Goal: Task Accomplishment & Management: Manage account settings

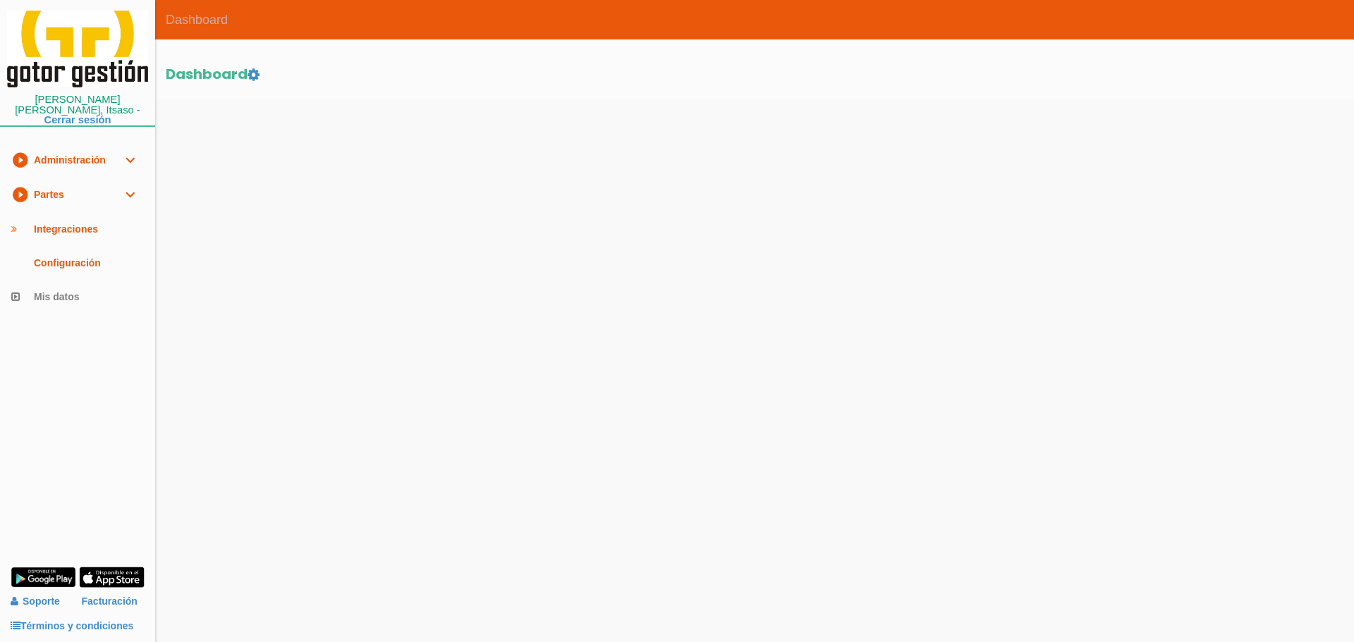
click at [61, 178] on link "play_circle_filled Partes expand_more" at bounding box center [77, 195] width 155 height 35
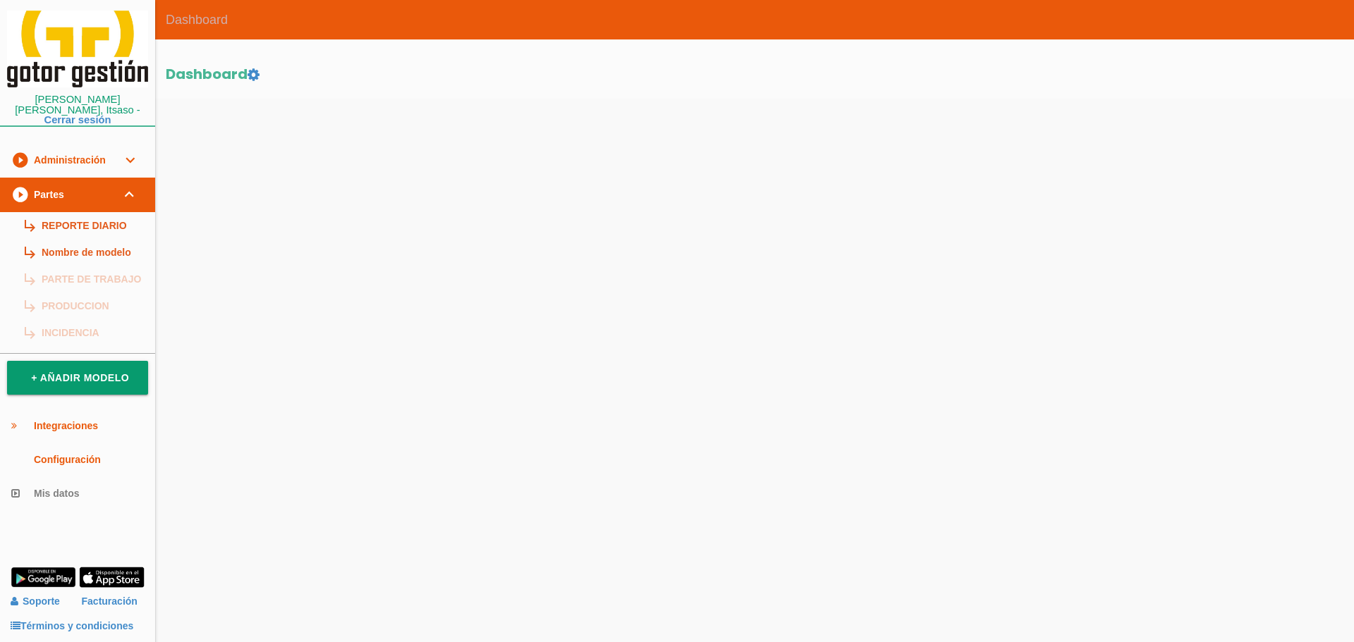
click at [48, 212] on link "subdirectory_arrow_right REPORTE DIARIO" at bounding box center [77, 225] width 155 height 27
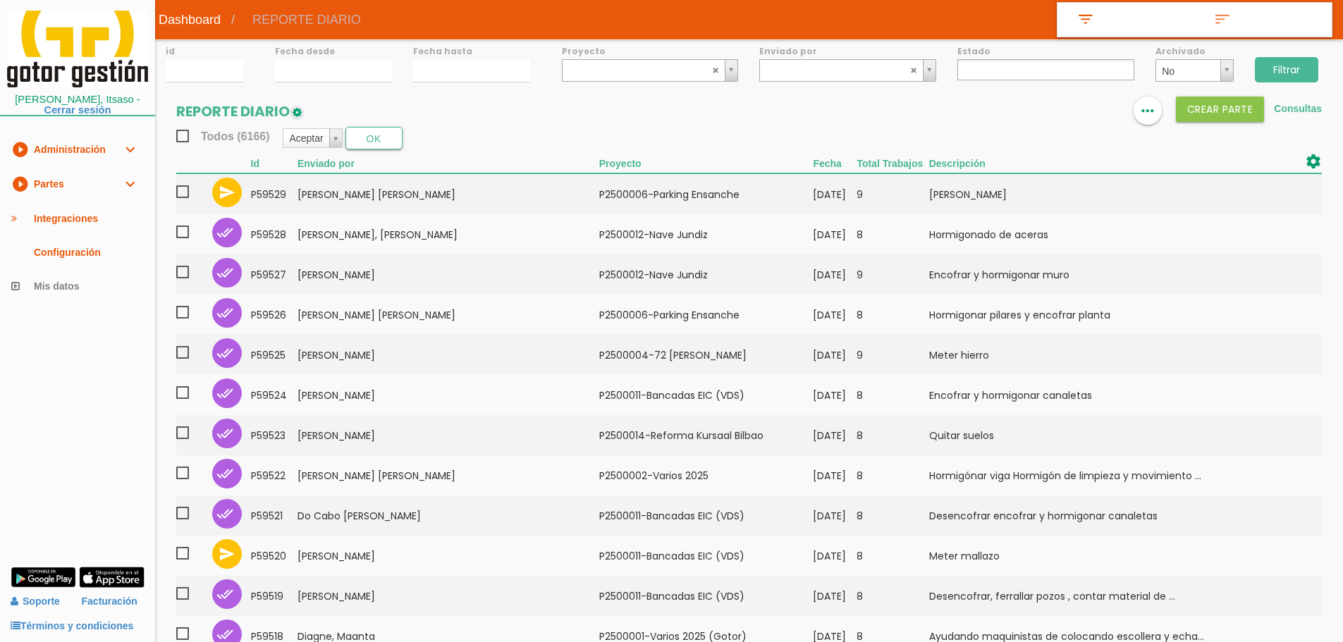
click at [1012, 69] on ul at bounding box center [1046, 69] width 177 height 21
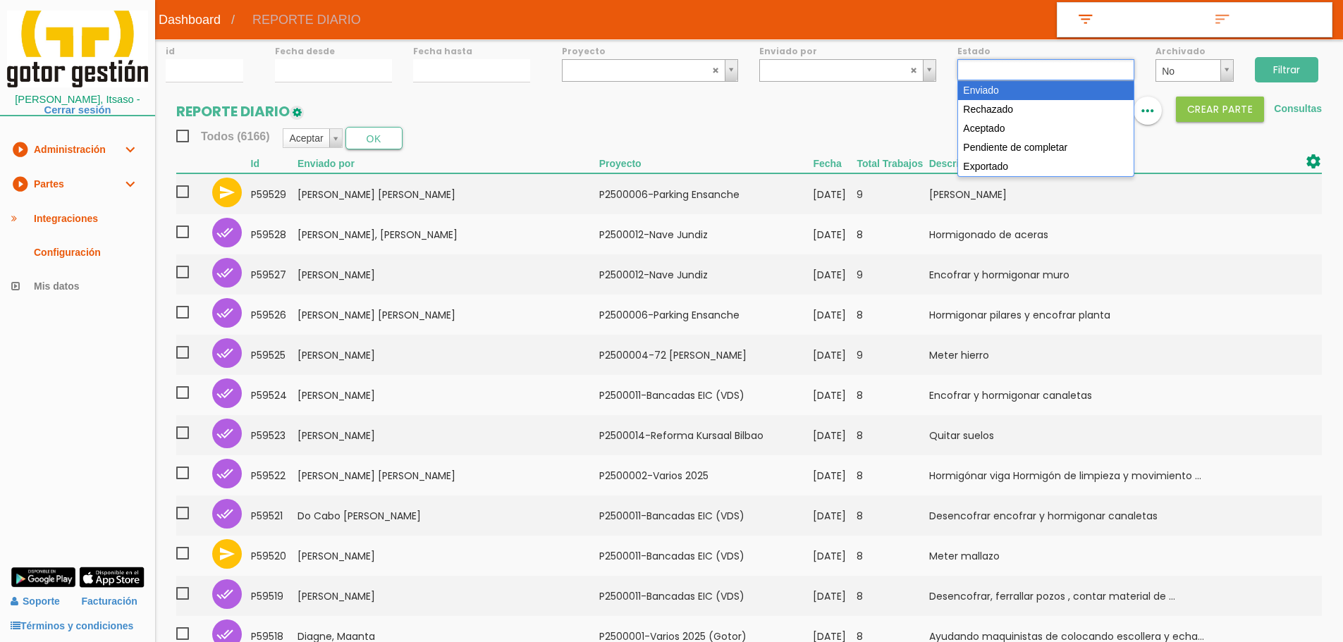
select select "1"
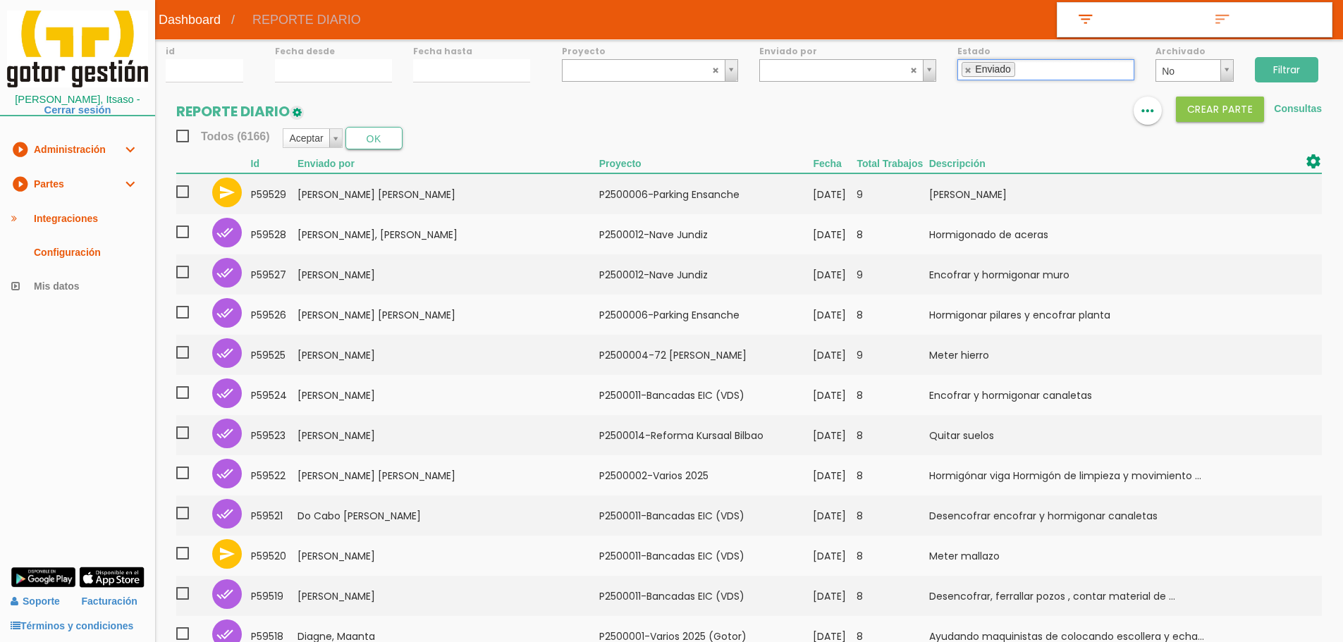
click at [1288, 66] on input "Filtrar" at bounding box center [1286, 69] width 63 height 25
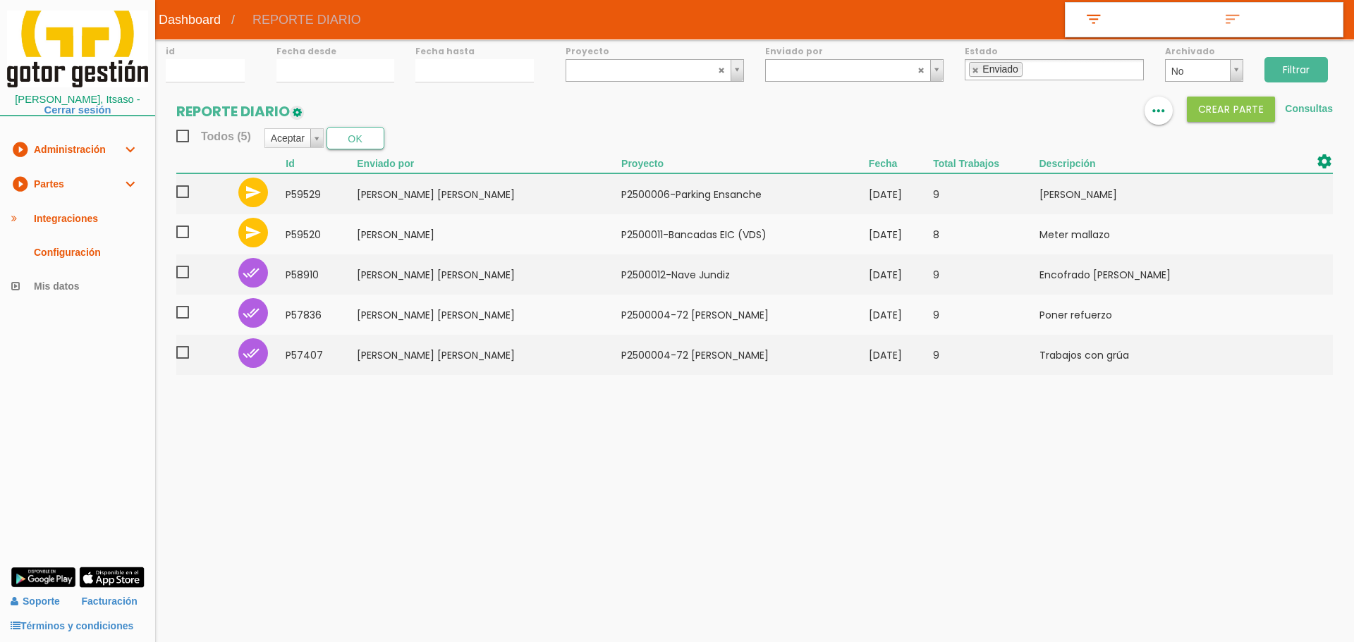
drag, startPoint x: 975, startPoint y: 69, endPoint x: 737, endPoint y: 62, distance: 237.7
click at [974, 69] on link at bounding box center [976, 70] width 8 height 9
select select
click at [302, 66] on input "15/09/2025" at bounding box center [335, 70] width 118 height 23
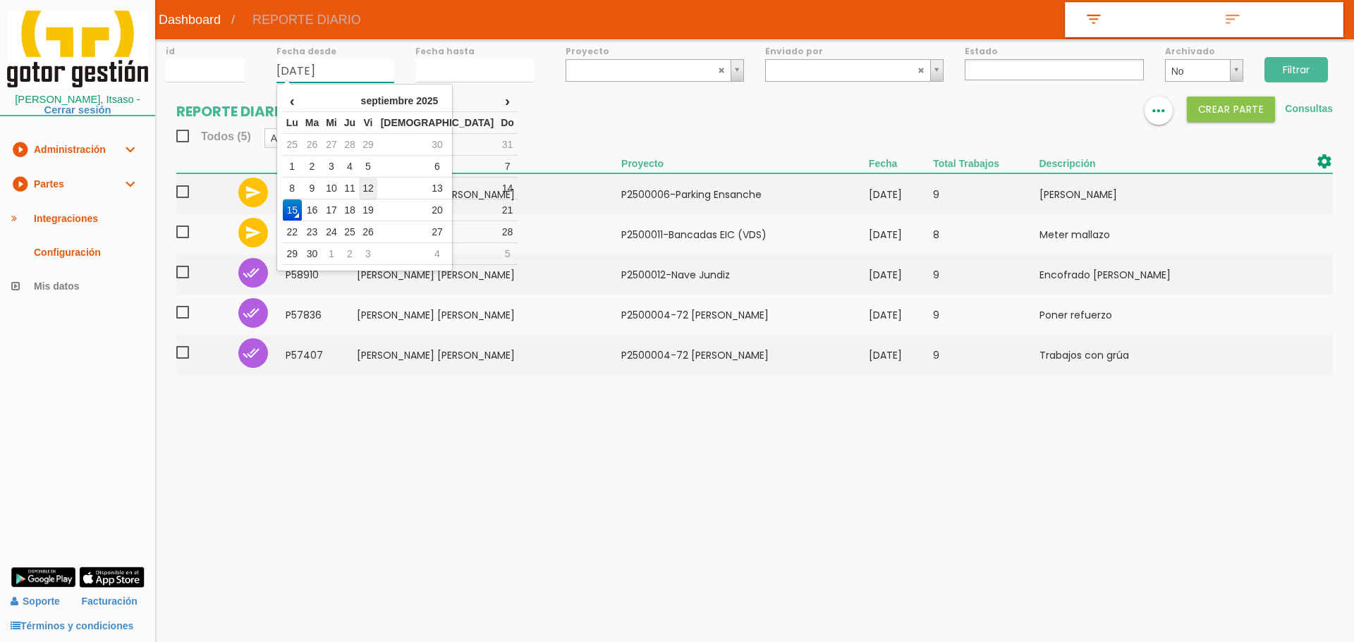
click at [377, 185] on td "12" at bounding box center [368, 189] width 18 height 22
type input "[DATE]"
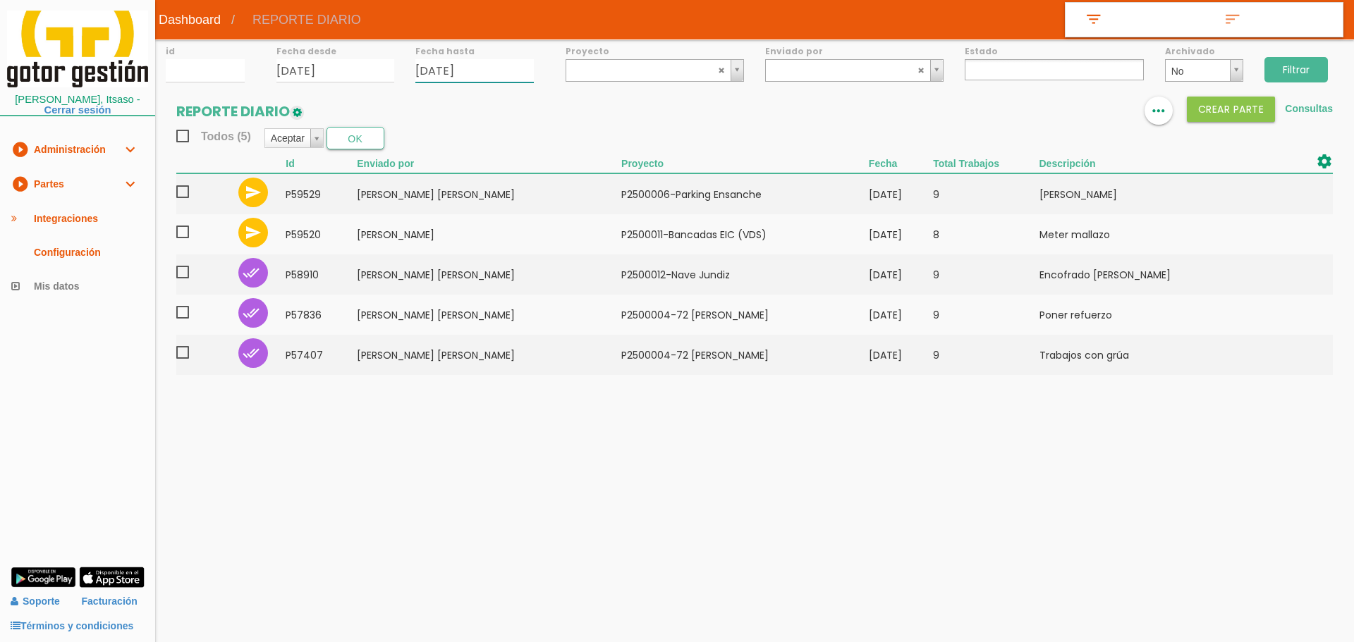
click at [456, 63] on input "15/09/2025" at bounding box center [474, 70] width 118 height 23
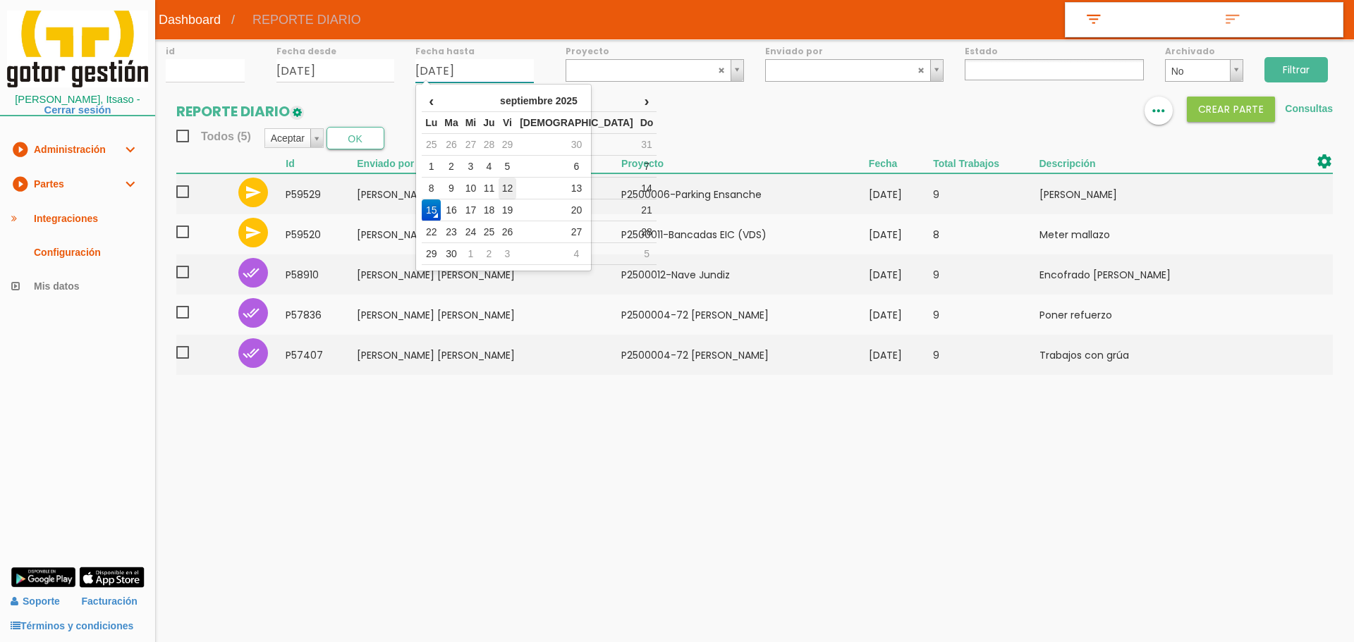
drag, startPoint x: 525, startPoint y: 188, endPoint x: 781, endPoint y: 124, distance: 263.9
click at [517, 187] on td "12" at bounding box center [508, 189] width 18 height 22
type input "[DATE]"
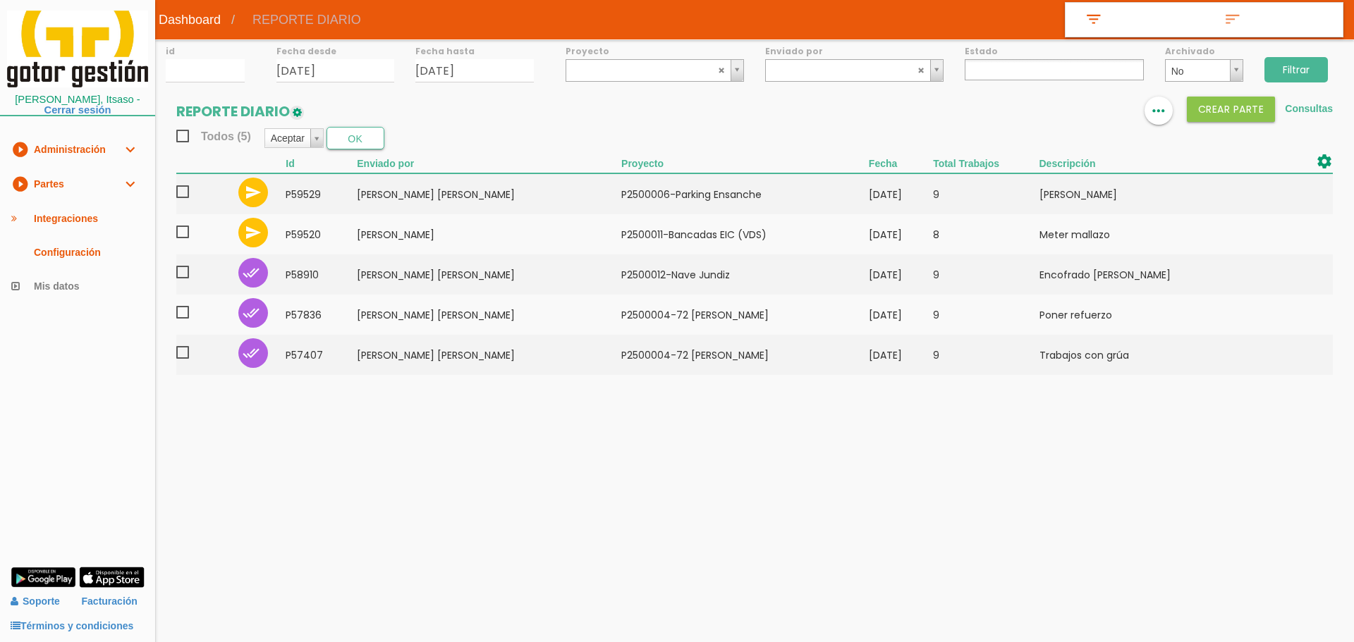
click at [1288, 61] on input "Filtrar" at bounding box center [1295, 69] width 63 height 25
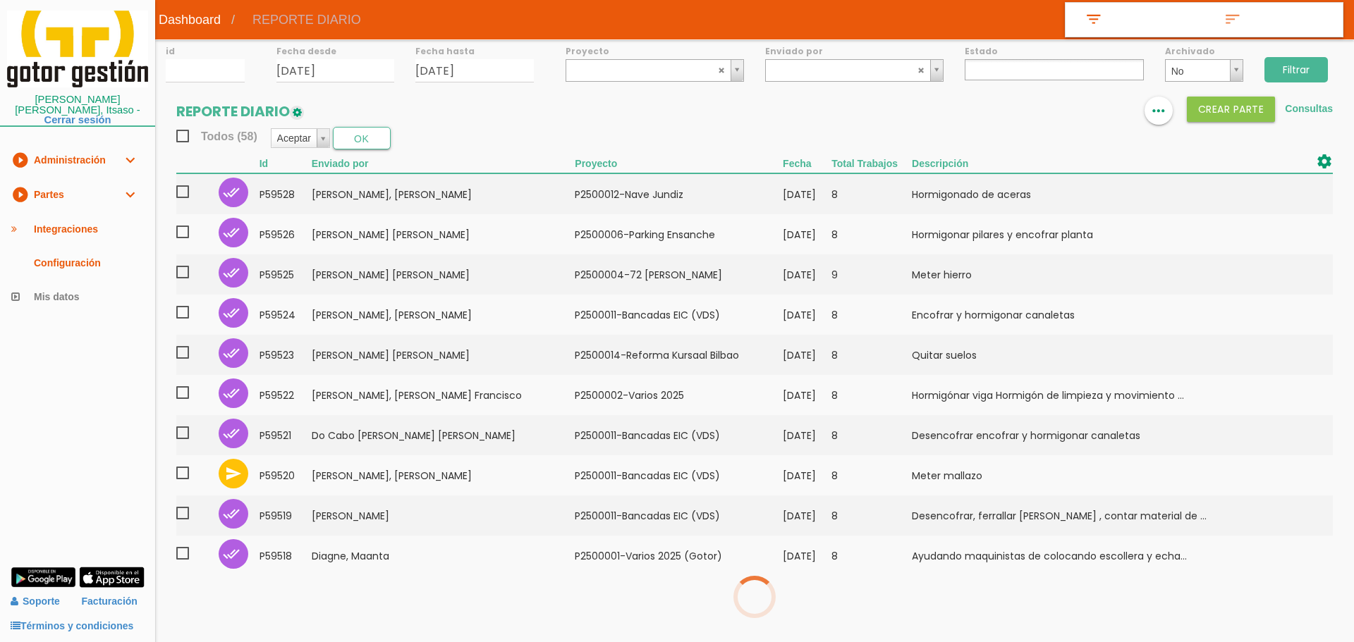
select select
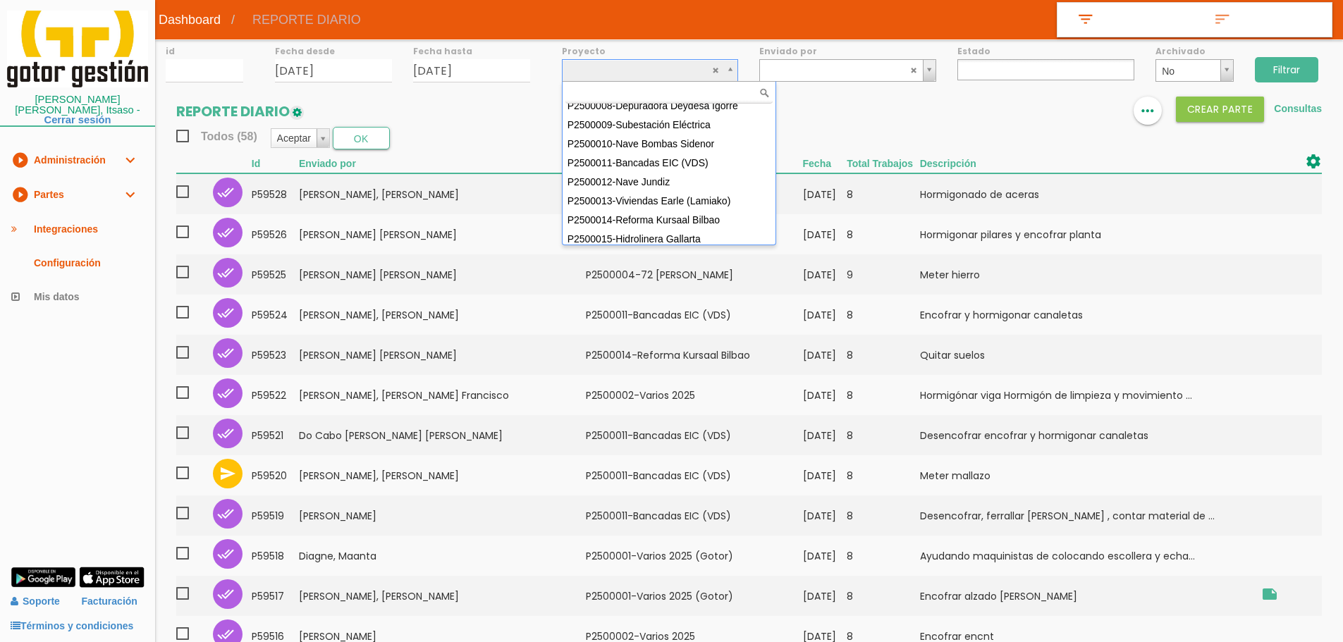
scroll to position [141, 0]
select select "93"
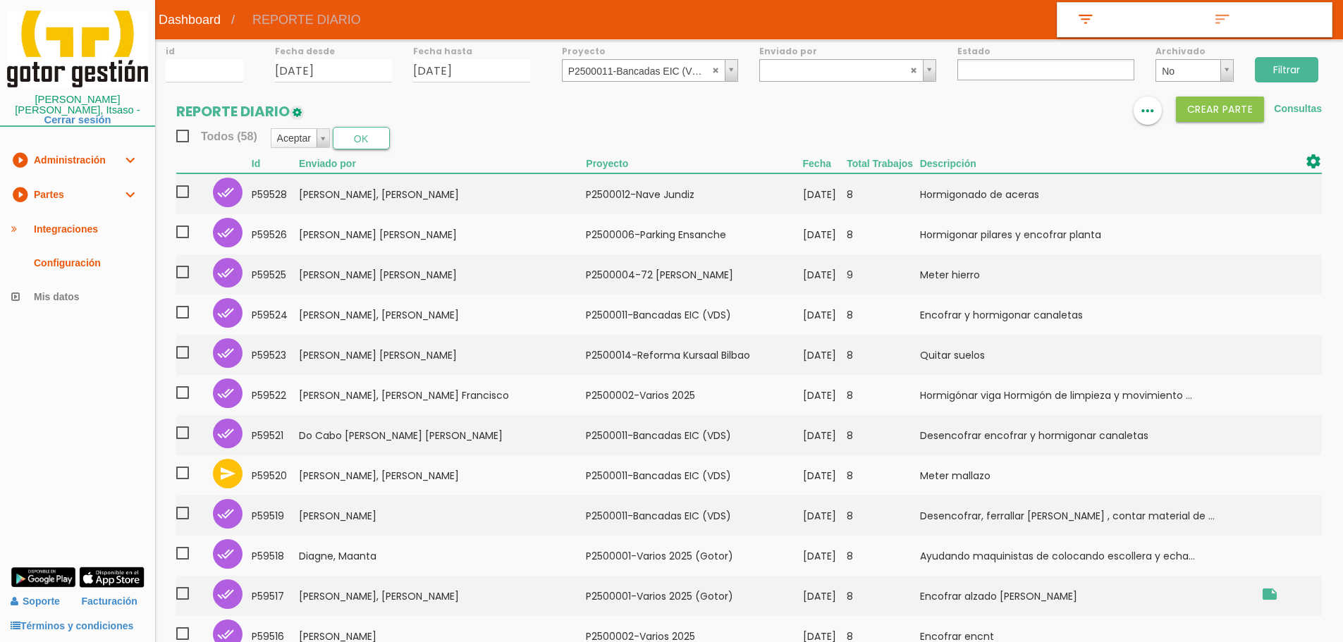
click at [1290, 68] on input "Filtrar" at bounding box center [1286, 69] width 63 height 25
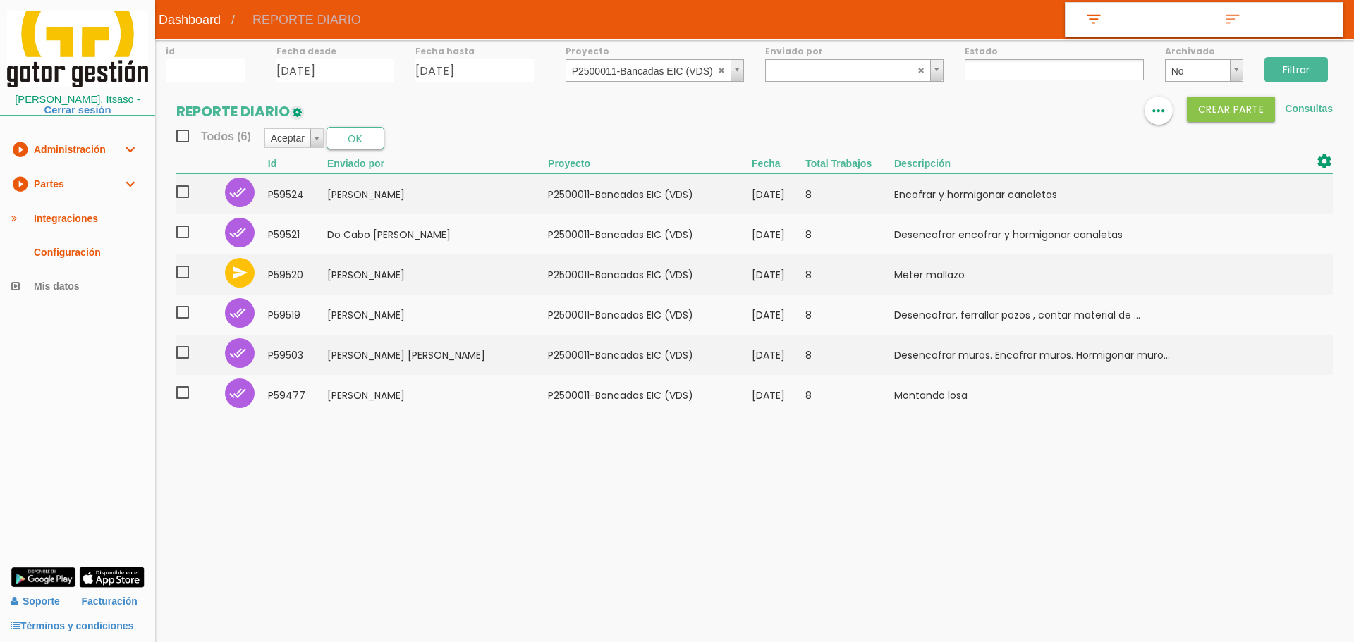
select select
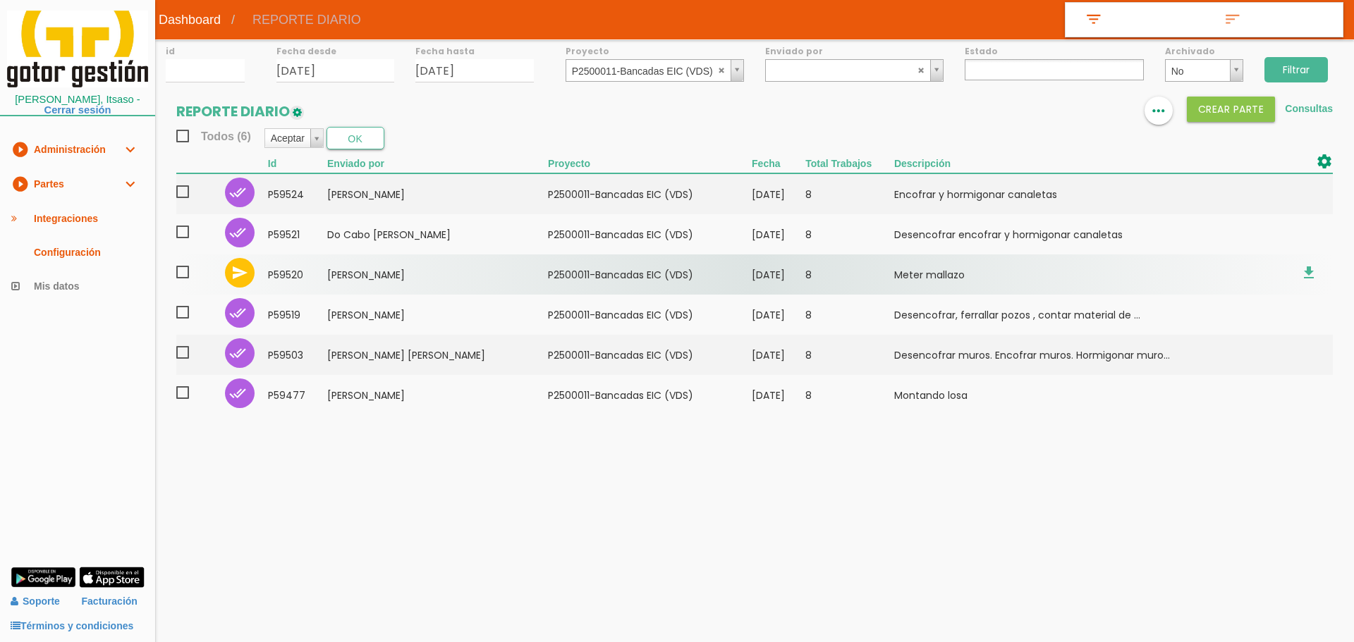
click at [185, 273] on span at bounding box center [188, 273] width 25 height 18
click at [0, 0] on input "checkbox" at bounding box center [0, 0] width 0 height 0
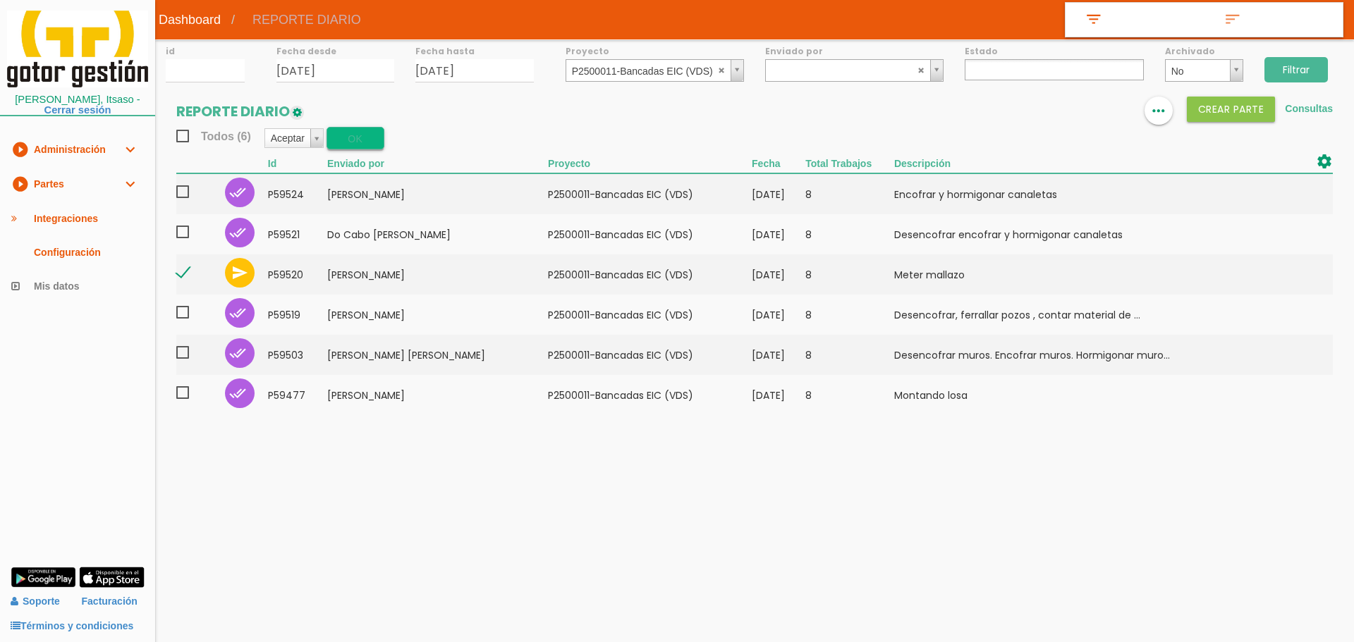
click at [342, 133] on button "OK" at bounding box center [355, 138] width 58 height 23
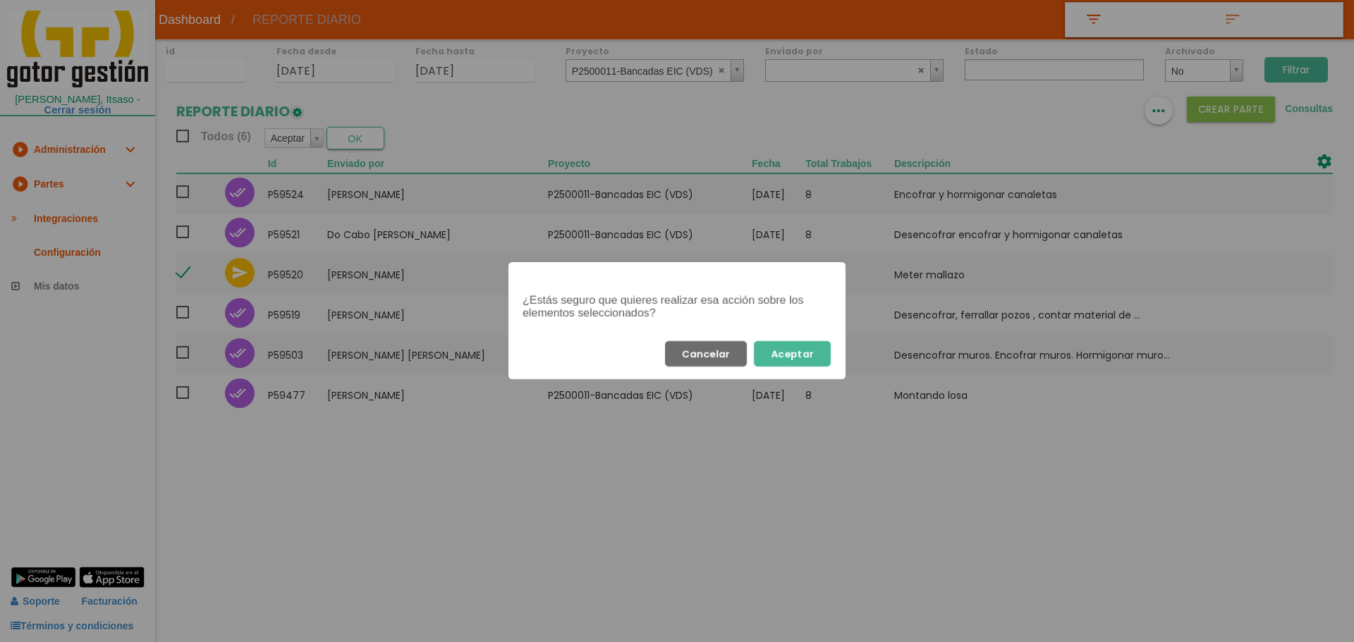
click at [809, 360] on button "Aceptar" at bounding box center [792, 353] width 77 height 25
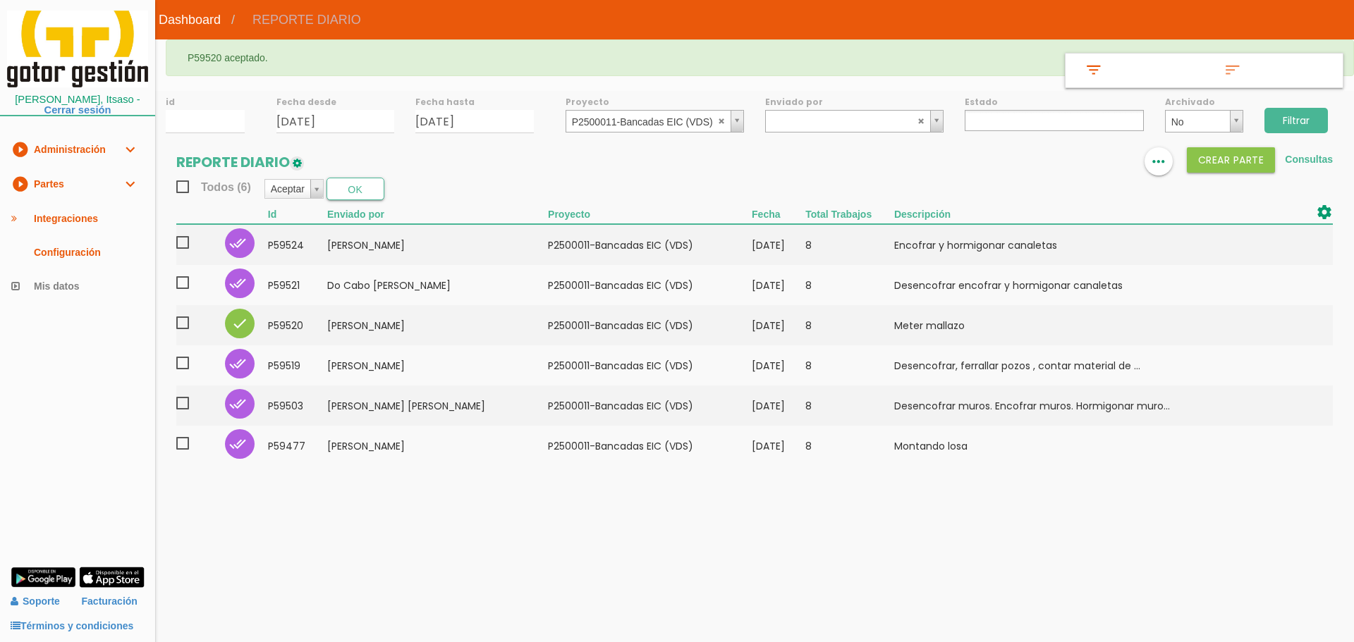
select select
drag, startPoint x: 721, startPoint y: 122, endPoint x: 450, endPoint y: 121, distance: 271.5
click at [721, 122] on abbr at bounding box center [722, 120] width 8 height 8
click at [348, 118] on input "12/09/2025" at bounding box center [335, 121] width 118 height 23
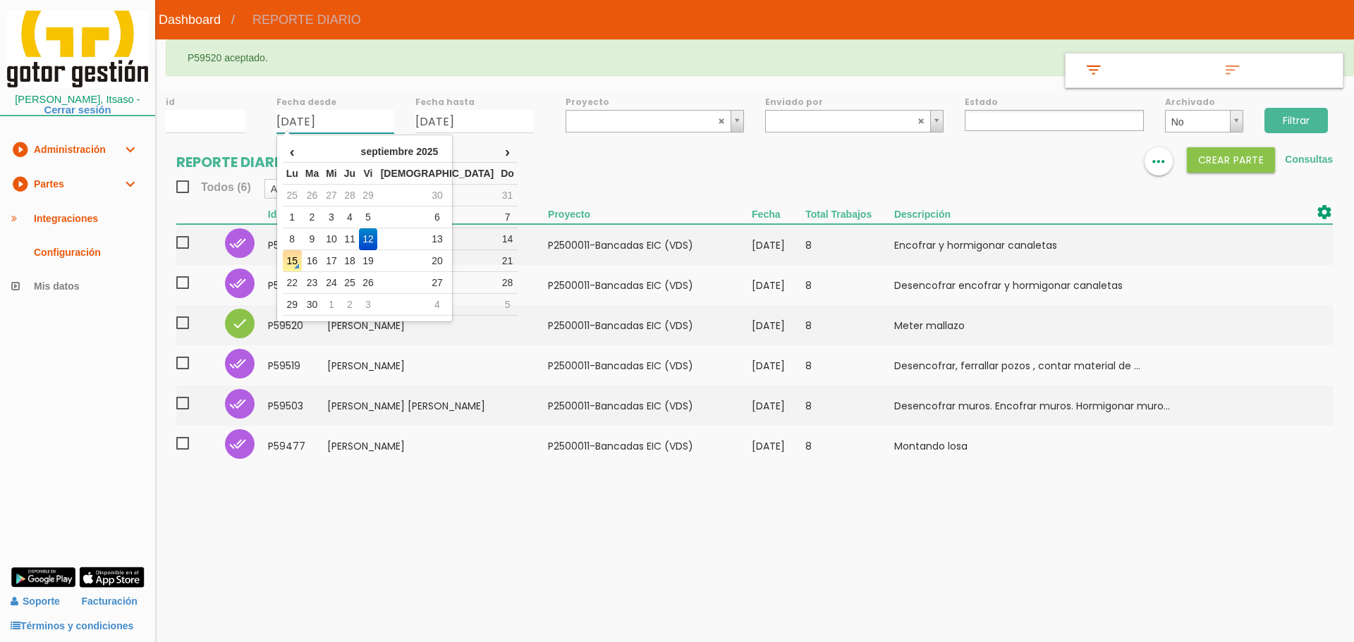
click at [341, 236] on td "10" at bounding box center [331, 239] width 18 height 22
type input "[DATE]"
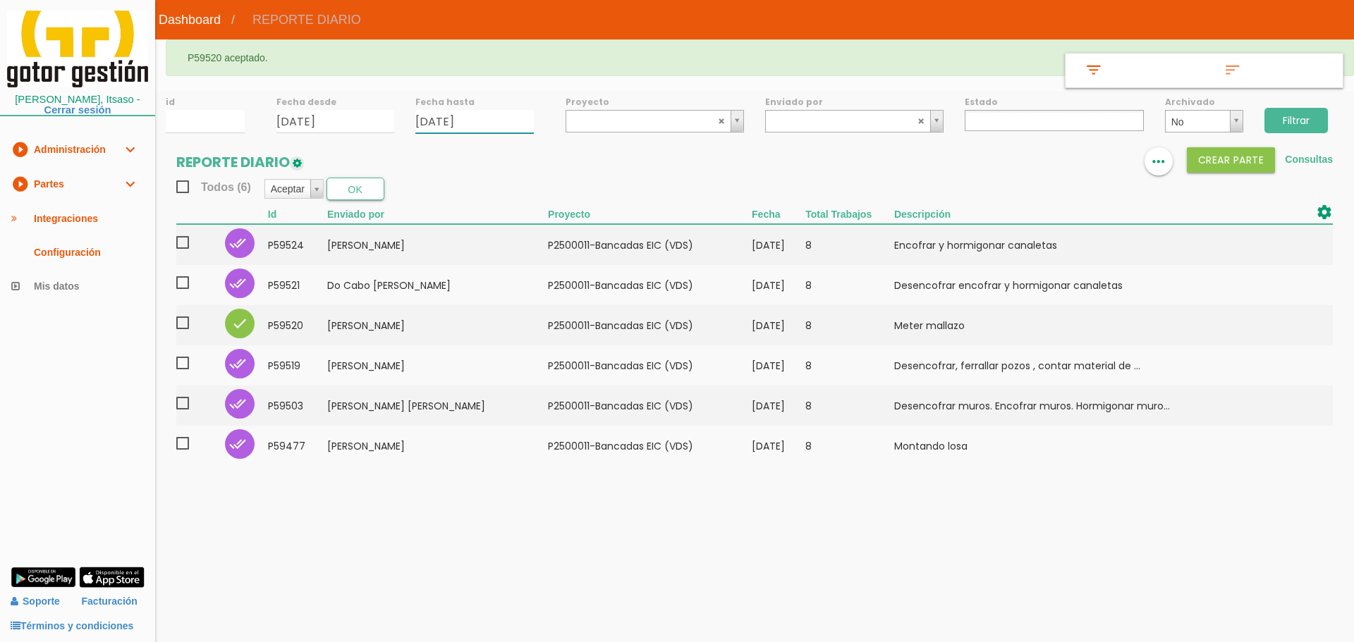
click at [487, 125] on input "[DATE]" at bounding box center [474, 121] width 118 height 23
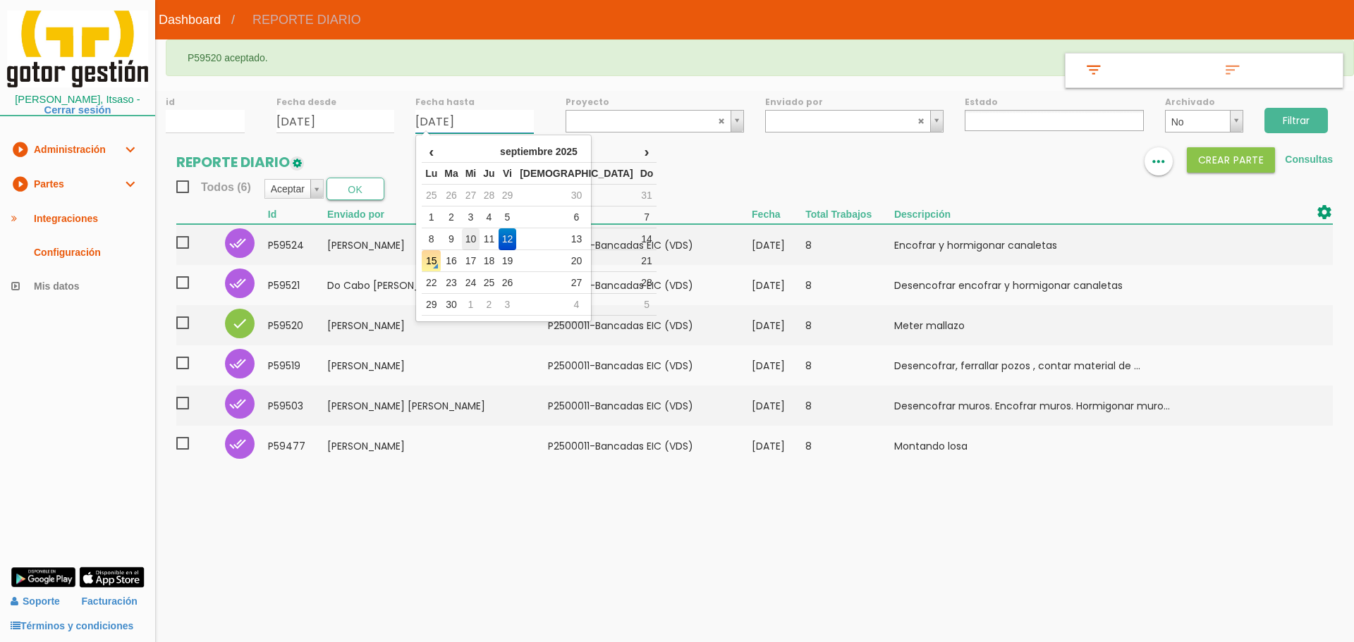
click at [475, 243] on td "10" at bounding box center [471, 239] width 18 height 22
type input "10/09/2025"
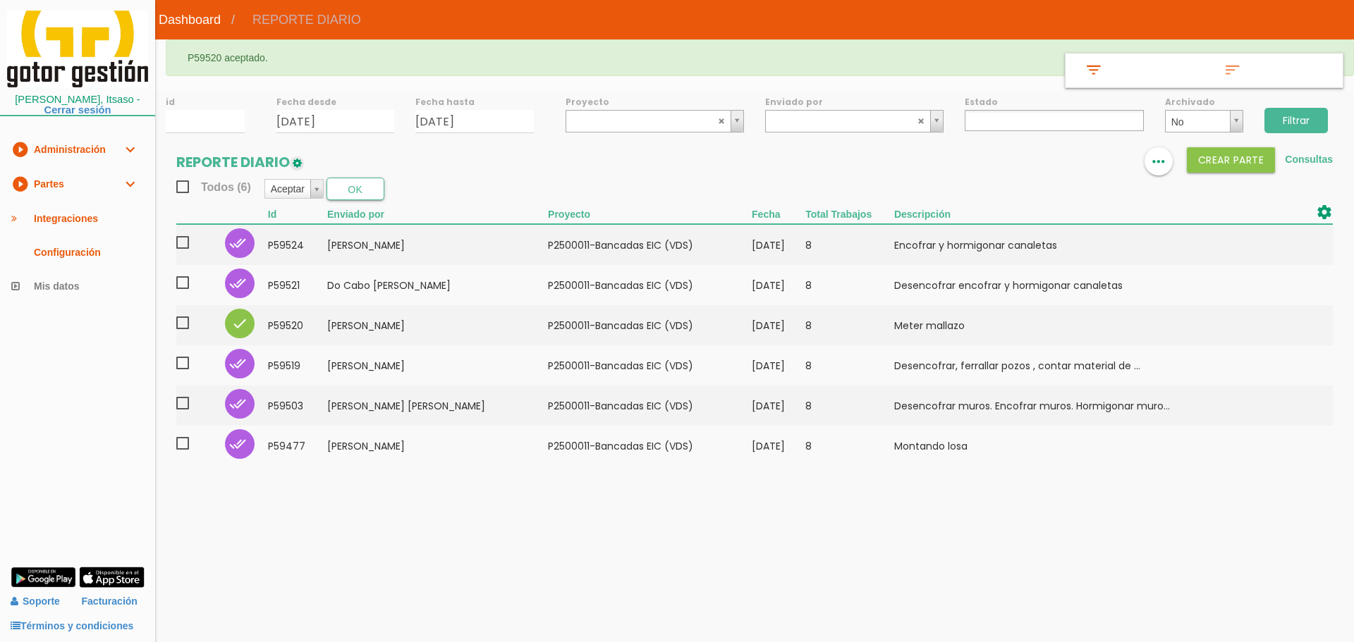
click at [1296, 127] on input "Filtrar" at bounding box center [1295, 120] width 63 height 25
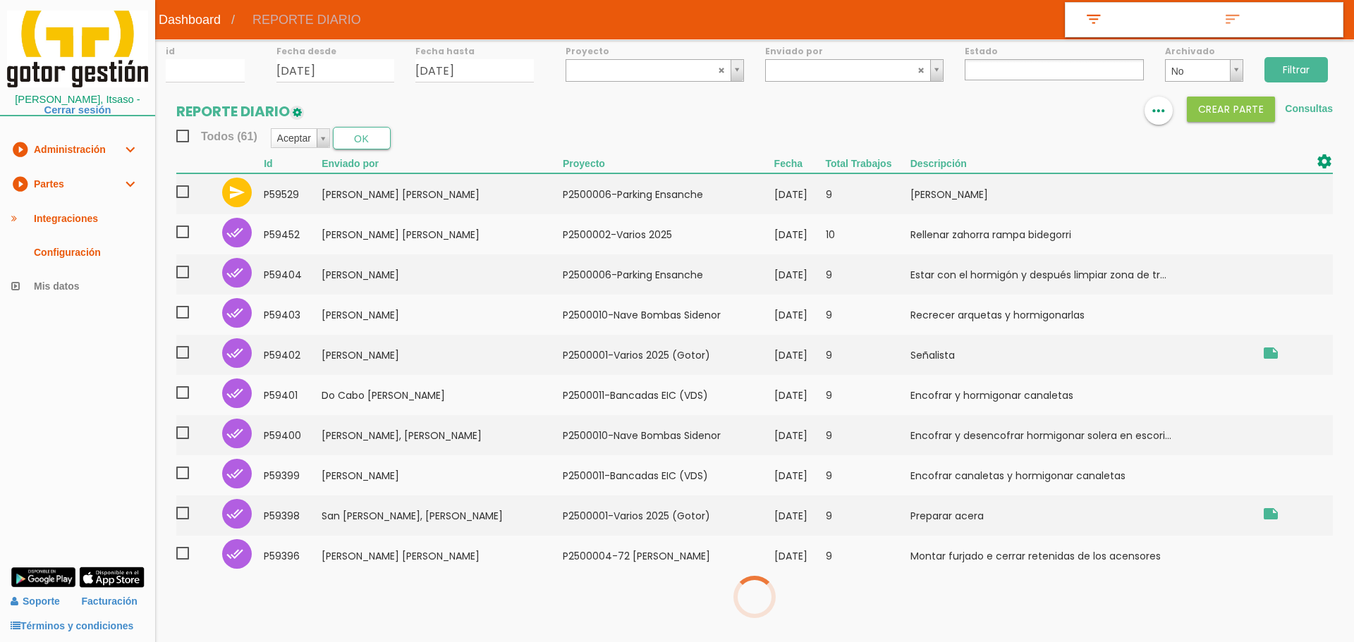
select select
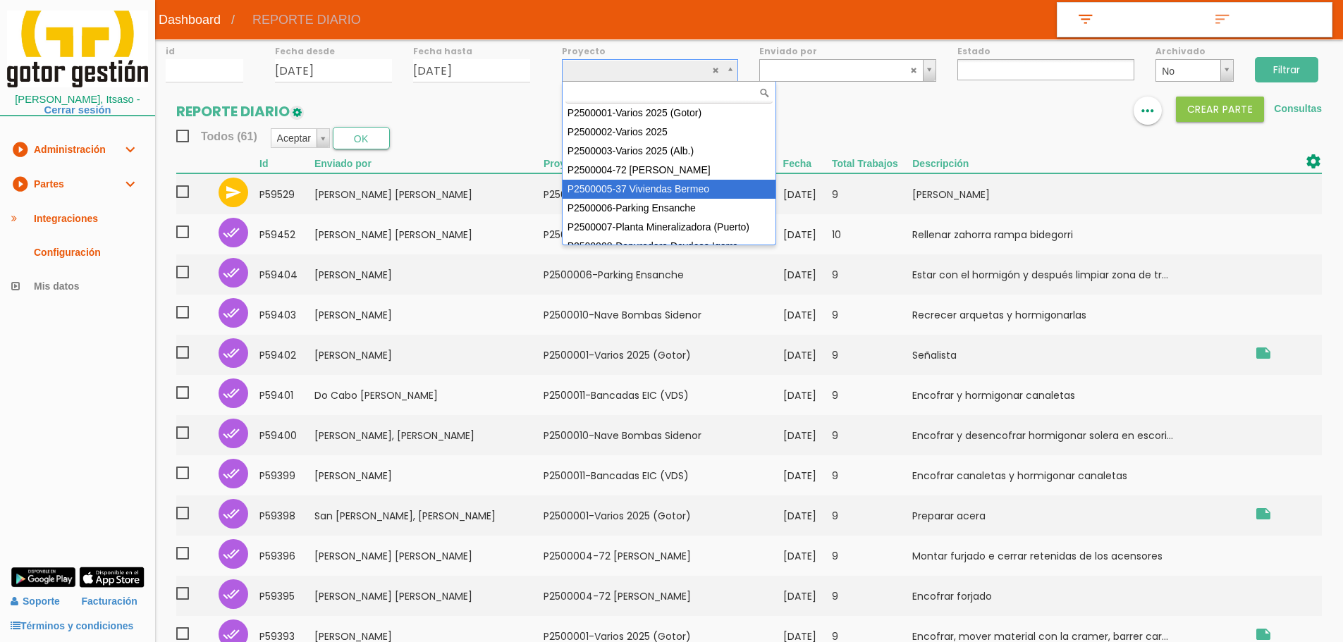
select select "88"
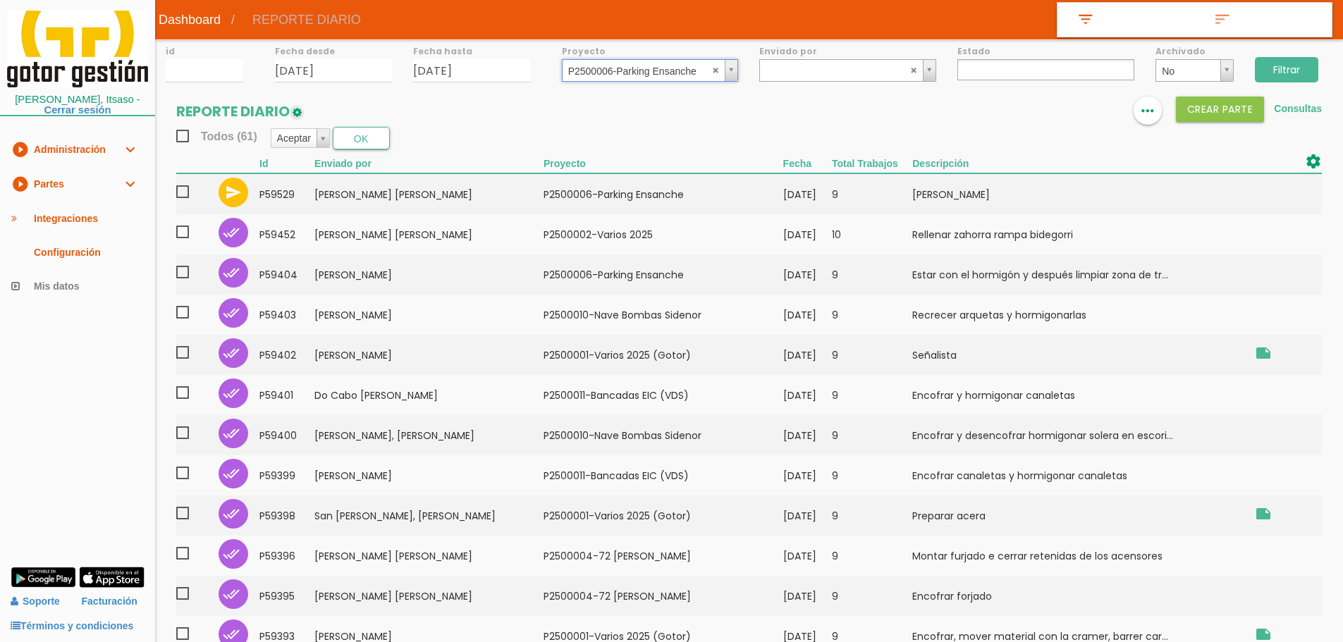
click at [1305, 68] on input "Filtrar" at bounding box center [1286, 69] width 63 height 25
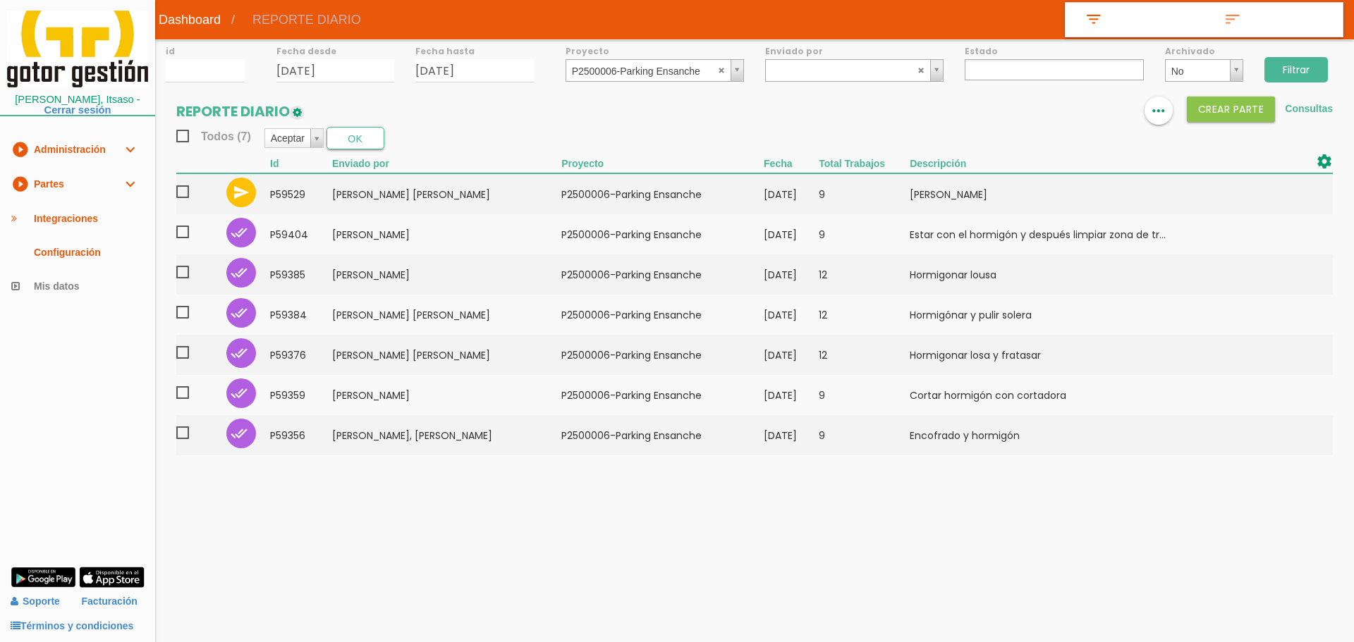
select select
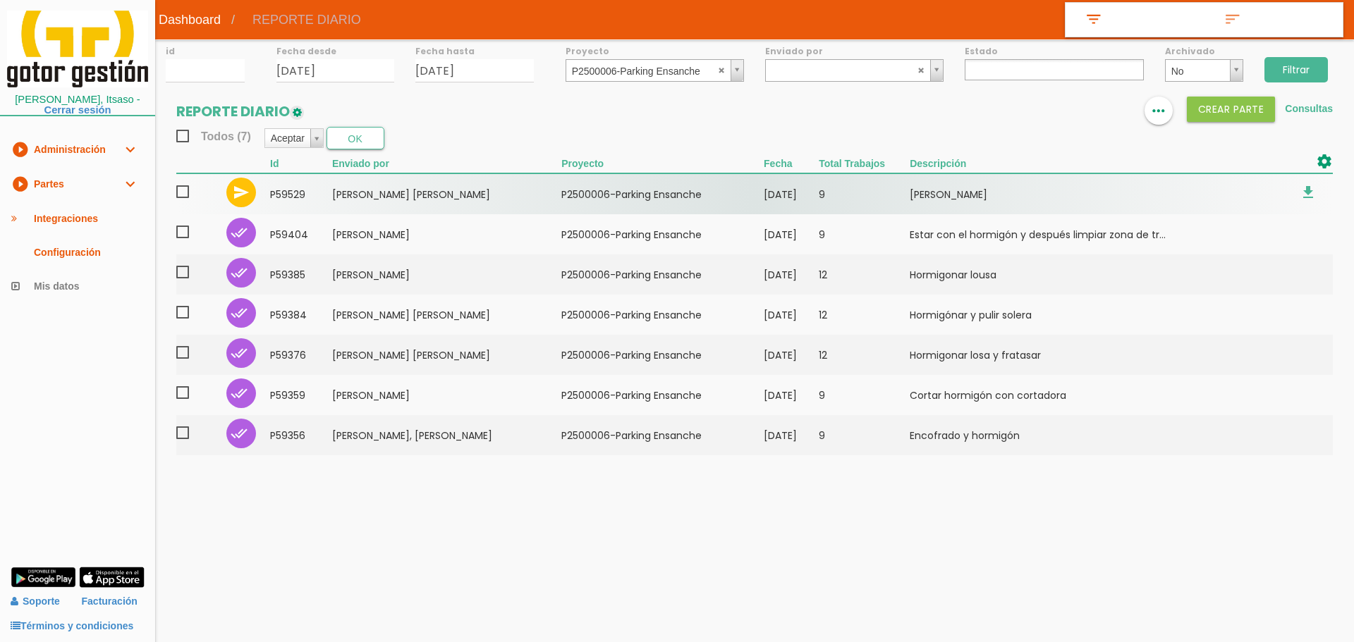
click at [181, 191] on span at bounding box center [188, 192] width 25 height 18
click at [0, 0] on input "checkbox" at bounding box center [0, 0] width 0 height 0
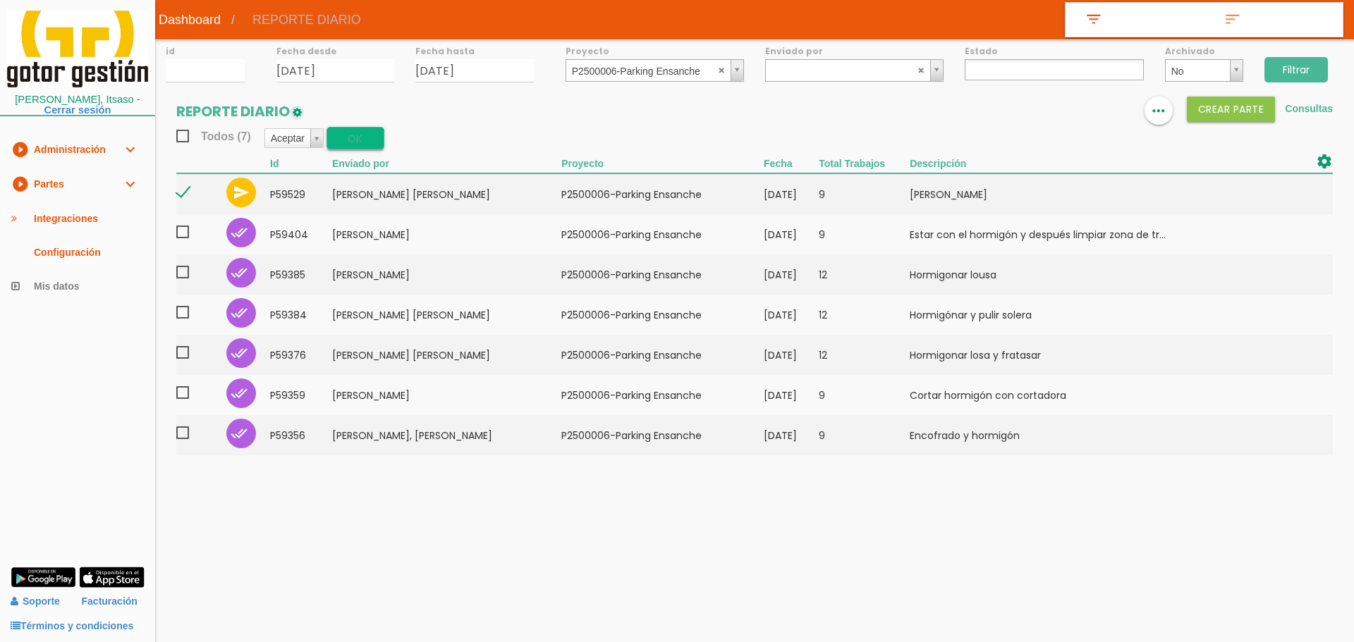
click at [354, 144] on button "OK" at bounding box center [355, 138] width 58 height 23
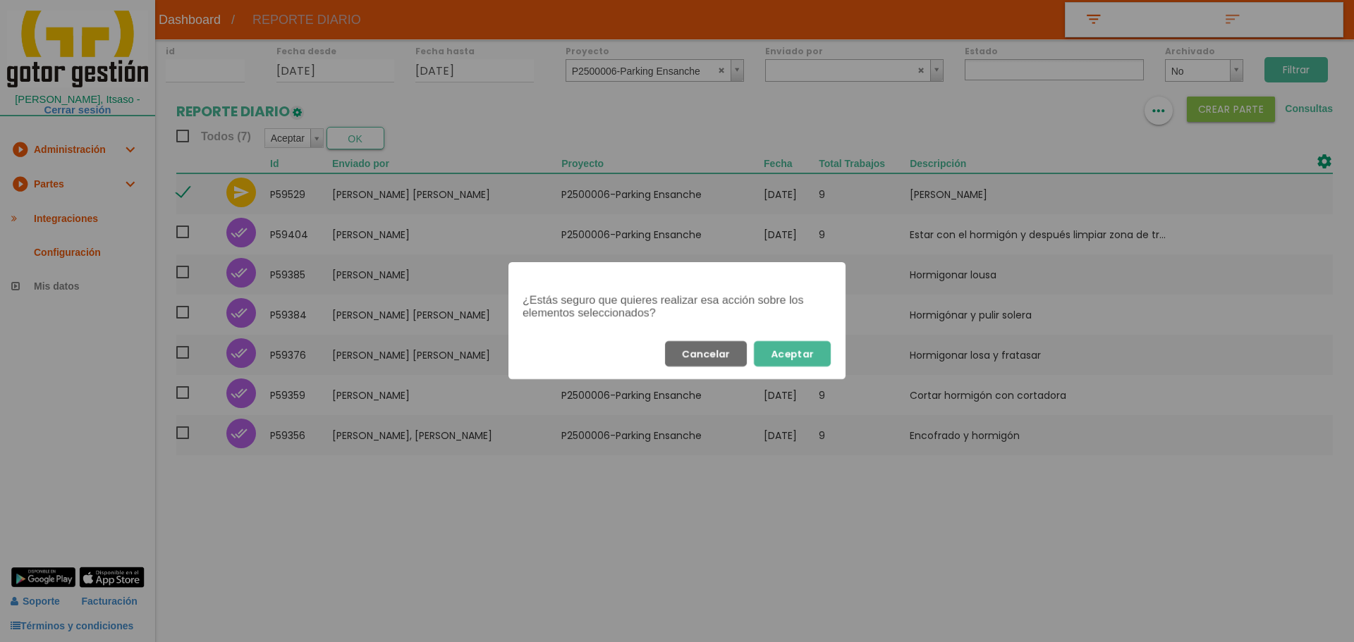
click at [832, 348] on div "Cancelar Aceptar" at bounding box center [676, 354] width 337 height 51
click at [812, 353] on button "Aceptar" at bounding box center [792, 353] width 77 height 25
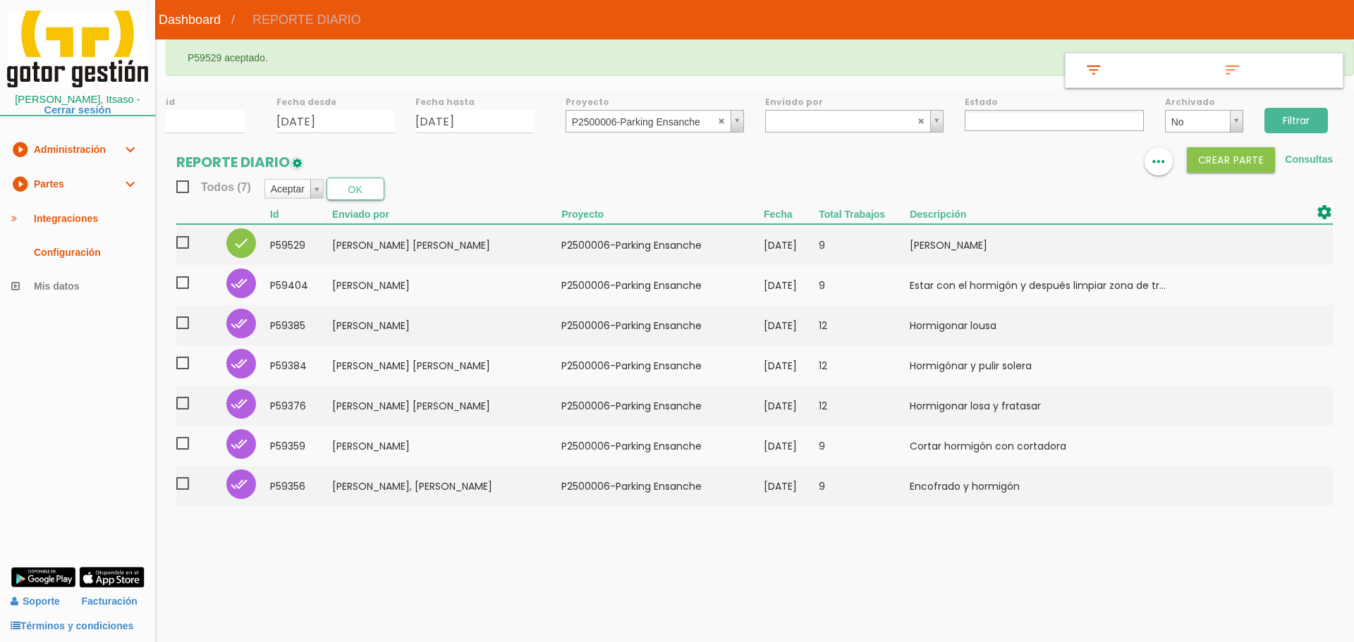
select select
click at [56, 182] on link "play_circle_filled Partes expand_more" at bounding box center [77, 184] width 155 height 35
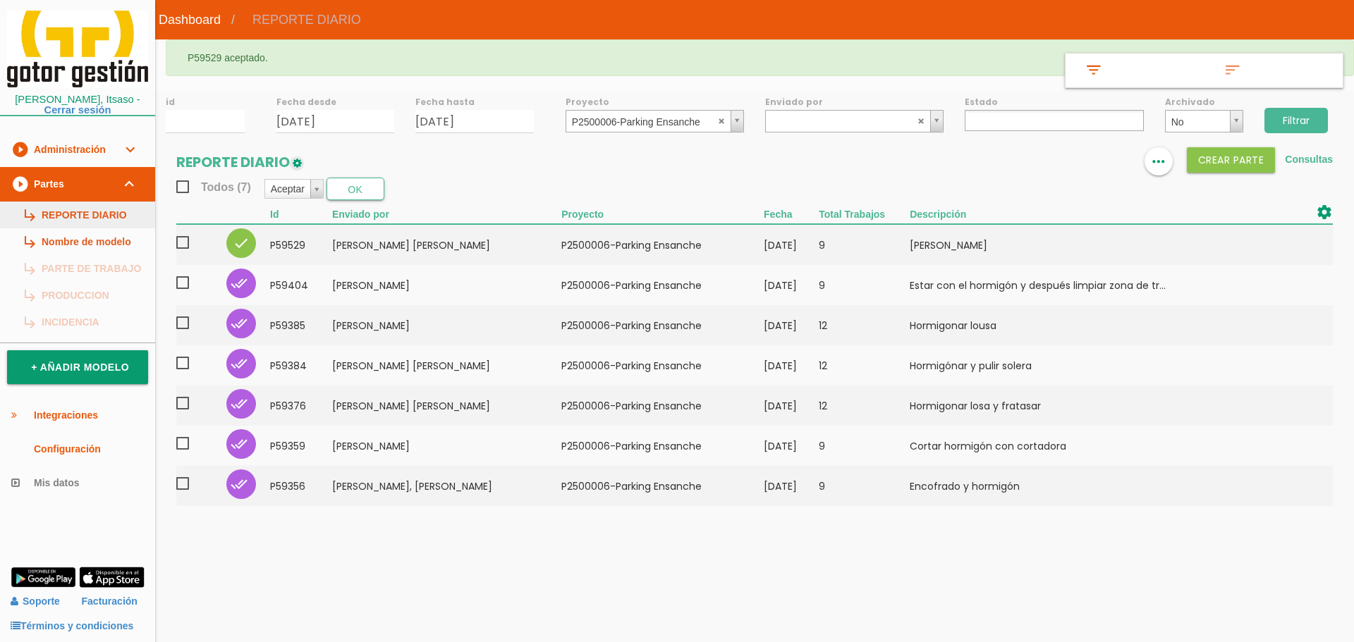
click at [87, 221] on link "subdirectory_arrow_right REPORTE DIARIO" at bounding box center [77, 215] width 155 height 27
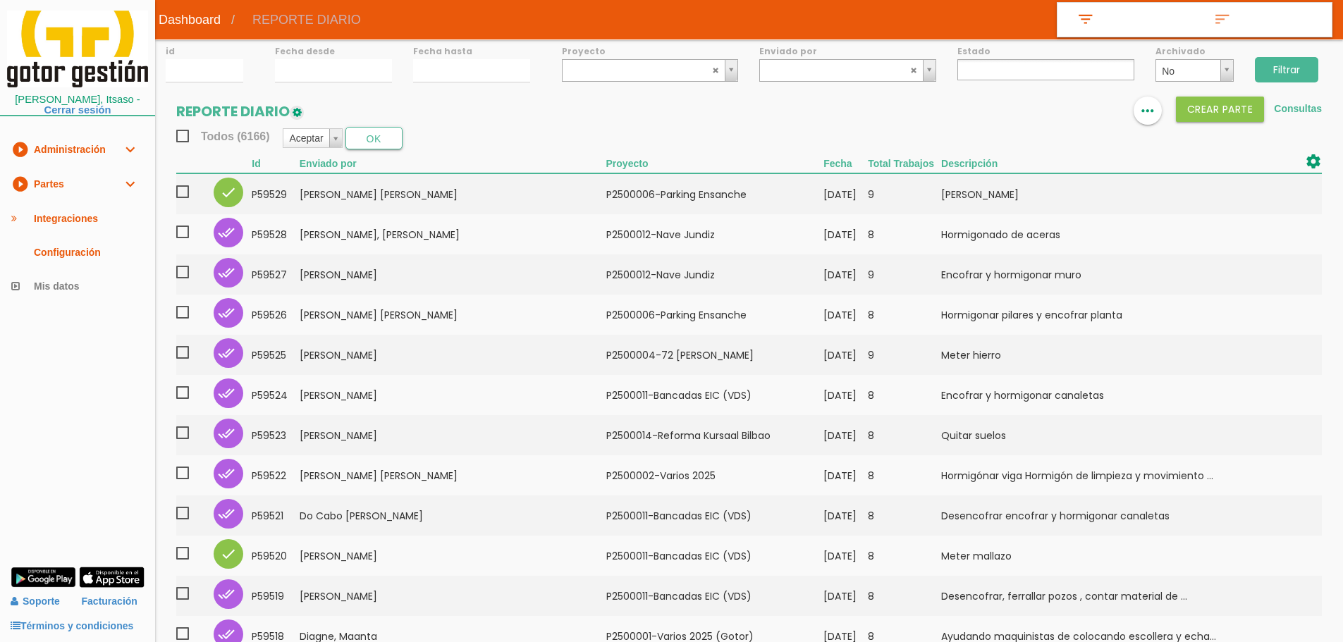
click at [959, 71] on div "Estado No se encontraron resultados Enviado Rechazado Aceptado Pendiente de com…" at bounding box center [1046, 59] width 198 height 41
click at [1028, 61] on ul at bounding box center [1046, 69] width 177 height 21
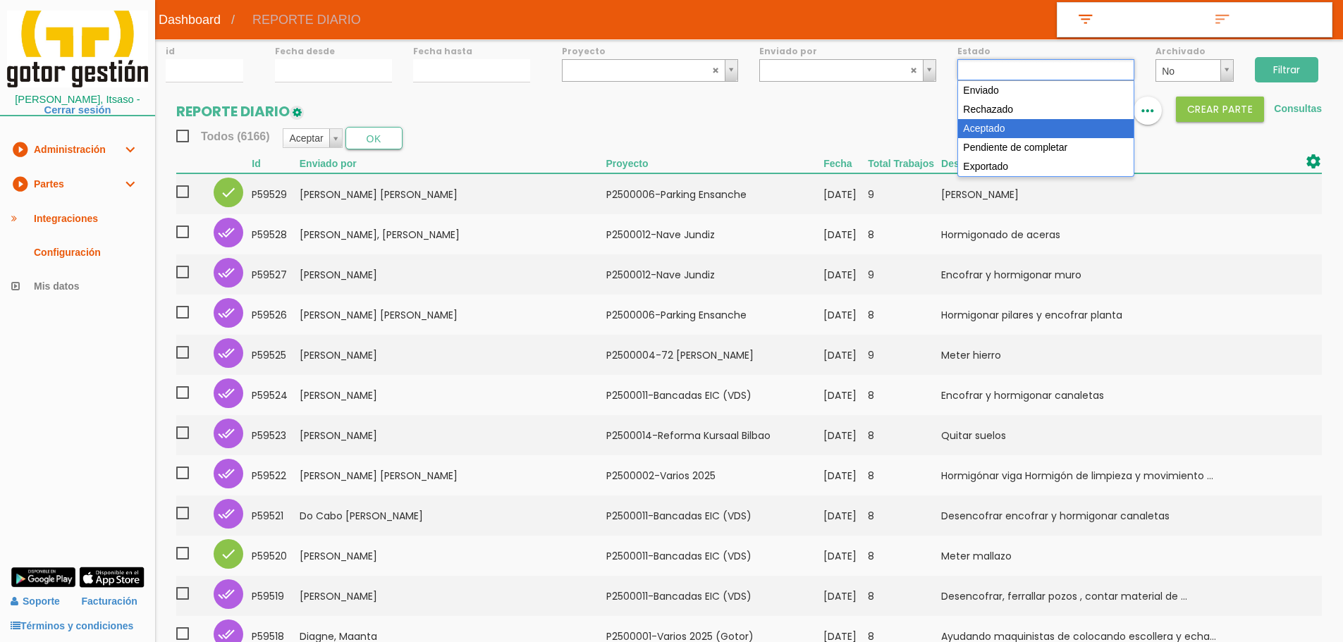
select select "3"
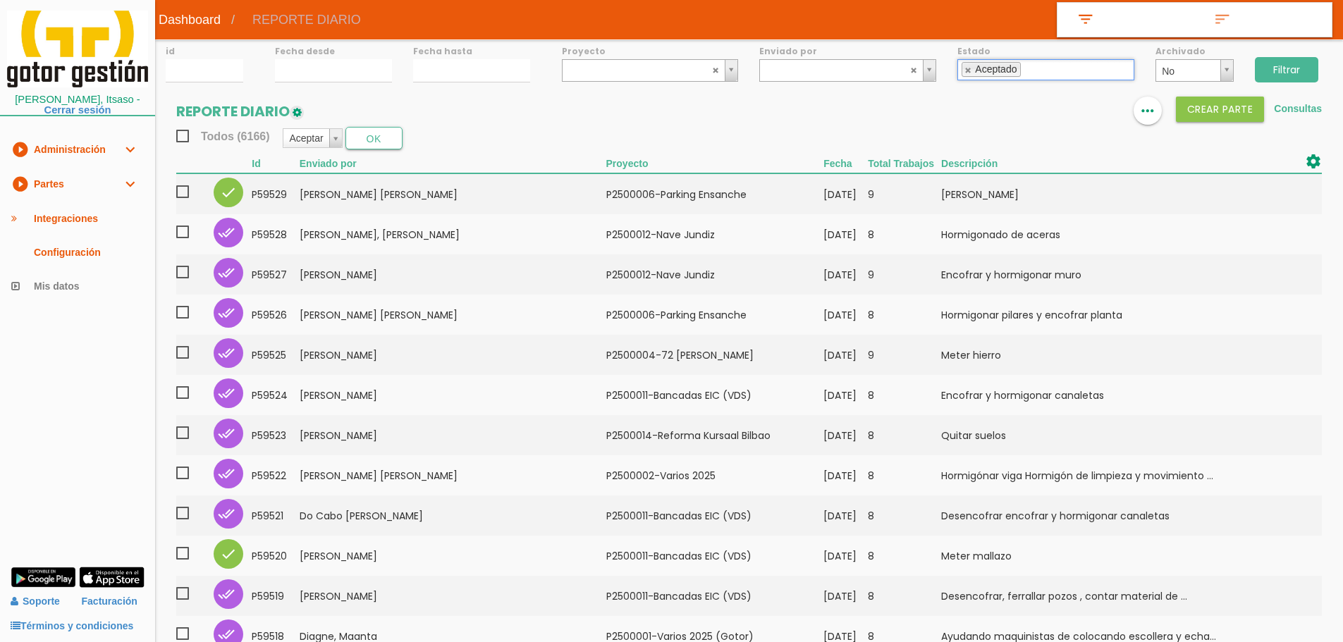
click at [1295, 73] on input "Filtrar" at bounding box center [1286, 69] width 63 height 25
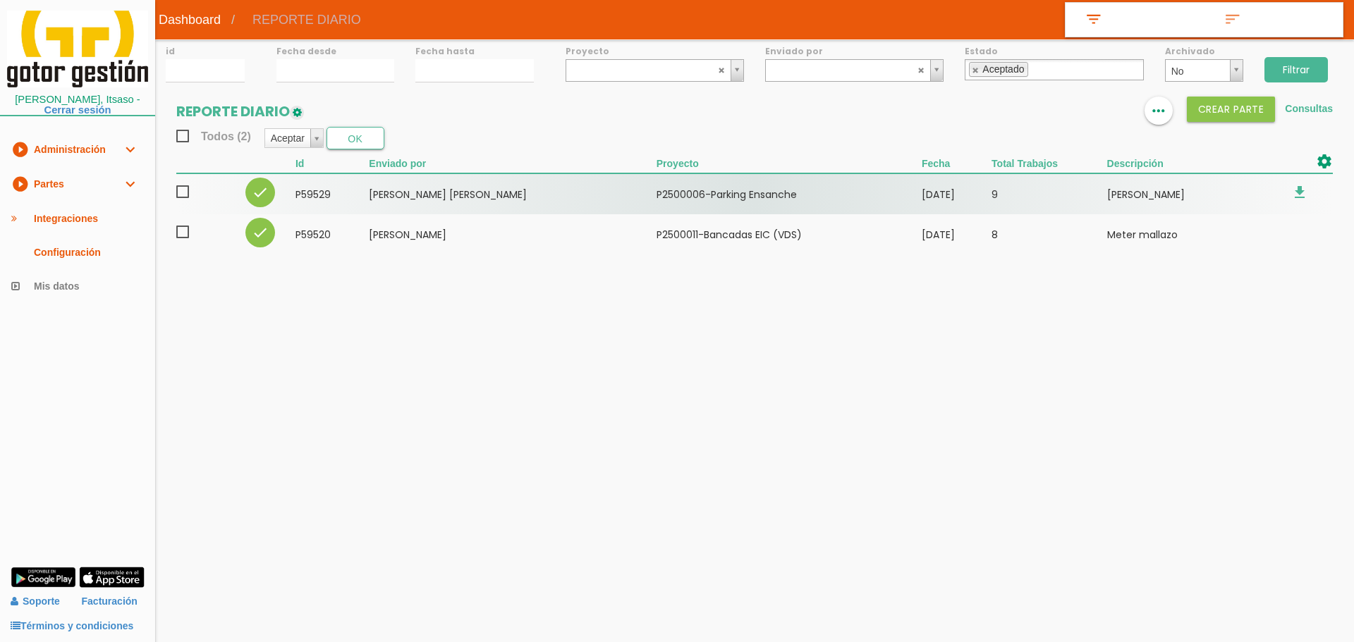
drag, startPoint x: 183, startPoint y: 190, endPoint x: 179, endPoint y: 196, distance: 7.3
click at [180, 194] on span at bounding box center [188, 192] width 25 height 18
click at [0, 0] on input "checkbox" at bounding box center [0, 0] width 0 height 0
drag, startPoint x: 185, startPoint y: 231, endPoint x: 226, endPoint y: 207, distance: 48.0
click at [186, 230] on span at bounding box center [188, 233] width 25 height 18
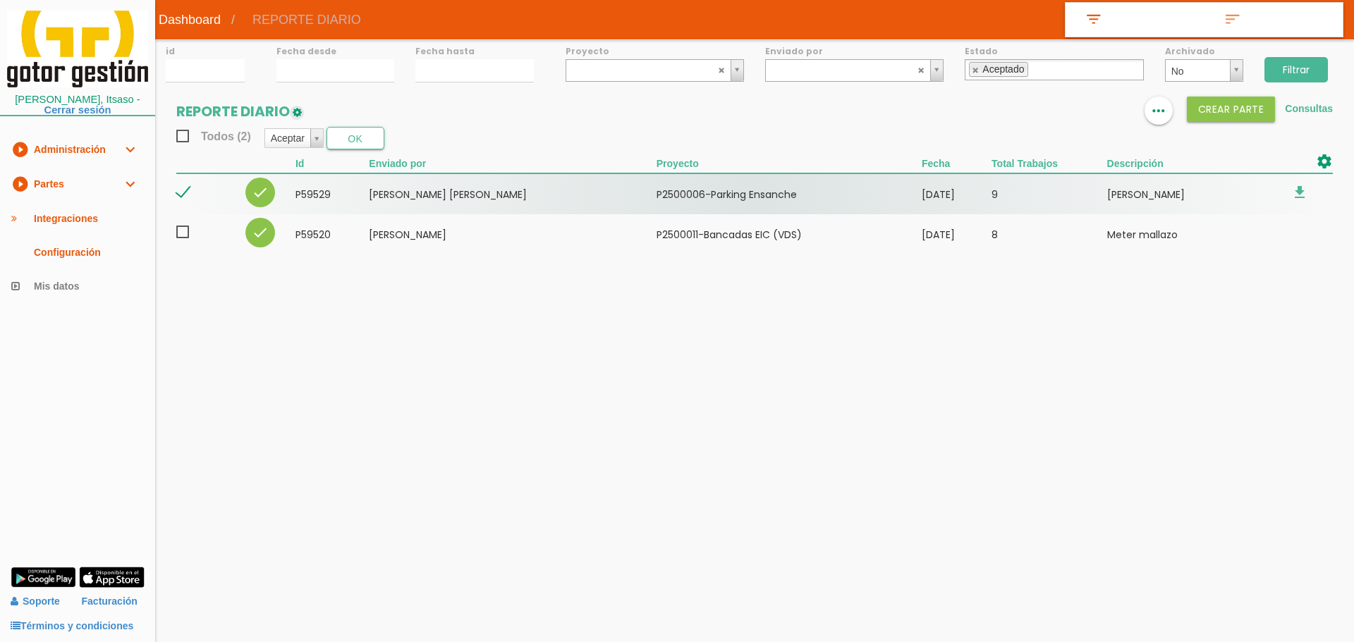
click at [0, 0] on input "checkbox" at bounding box center [0, 0] width 0 height 0
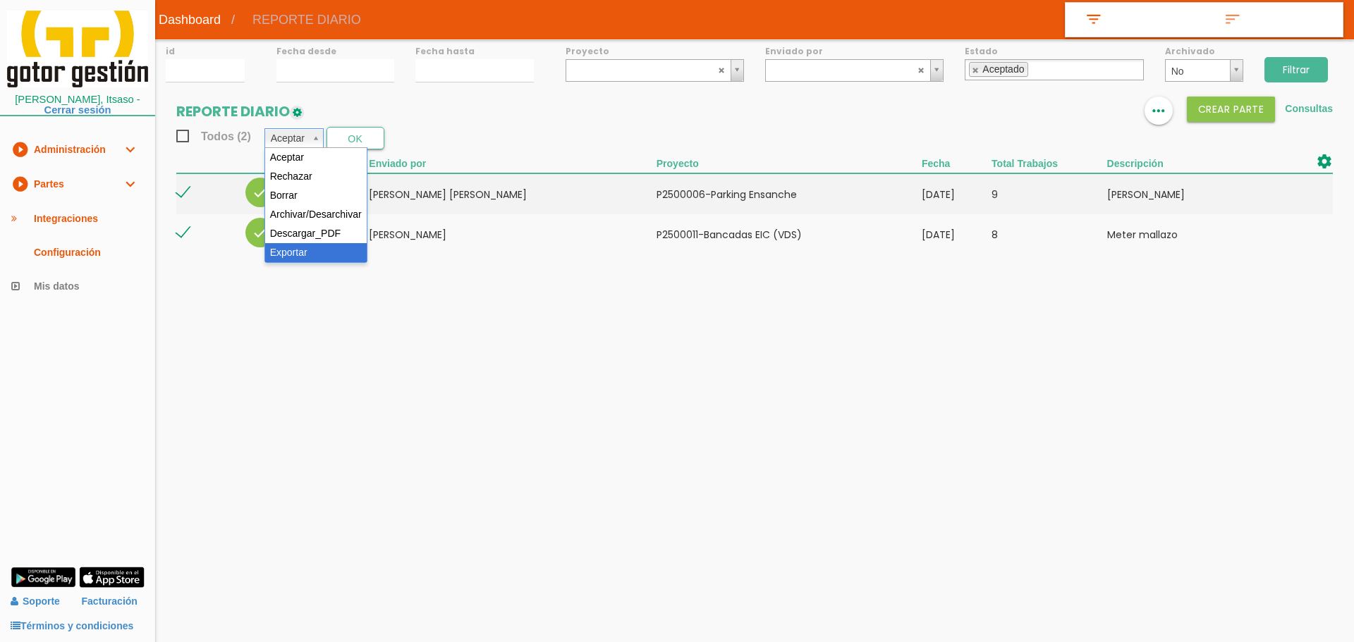
select select "6"
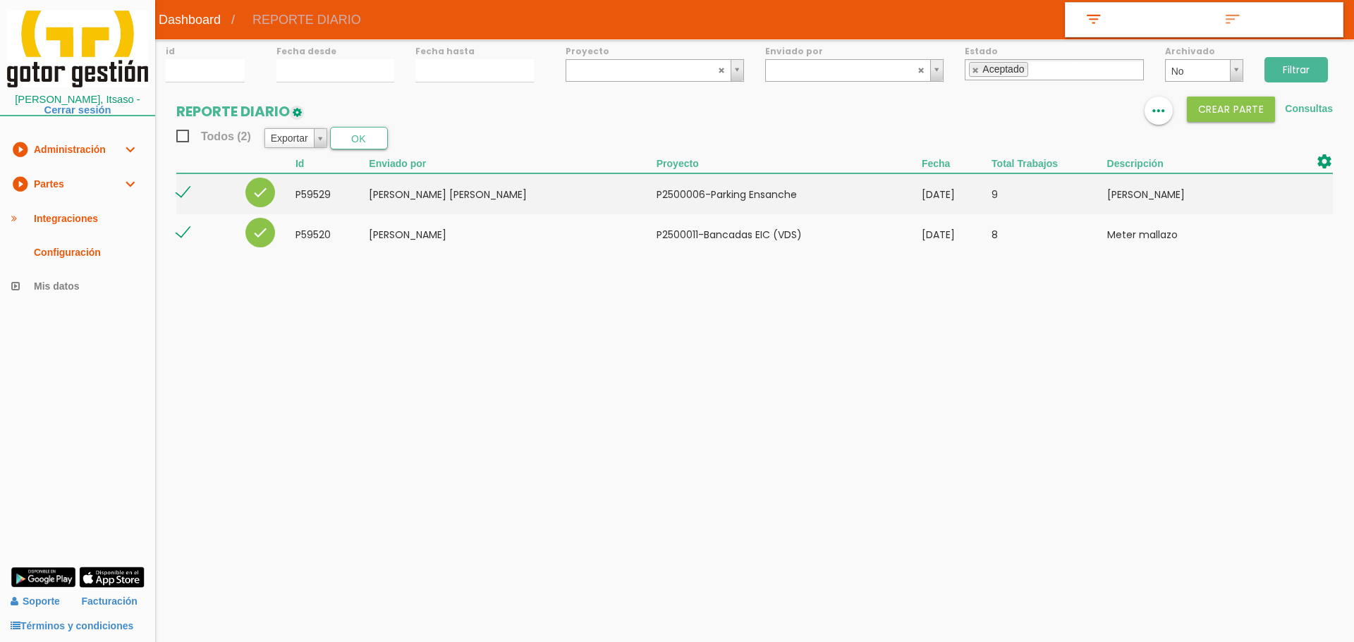
drag, startPoint x: 370, startPoint y: 125, endPoint x: 394, endPoint y: 135, distance: 26.2
click at [370, 124] on section "REPORTE DIARIO format_list_bulleted view_column more_horiz Crear PARTE Consulta…" at bounding box center [754, 183] width 1199 height 172
click at [381, 136] on button "OK" at bounding box center [359, 138] width 58 height 23
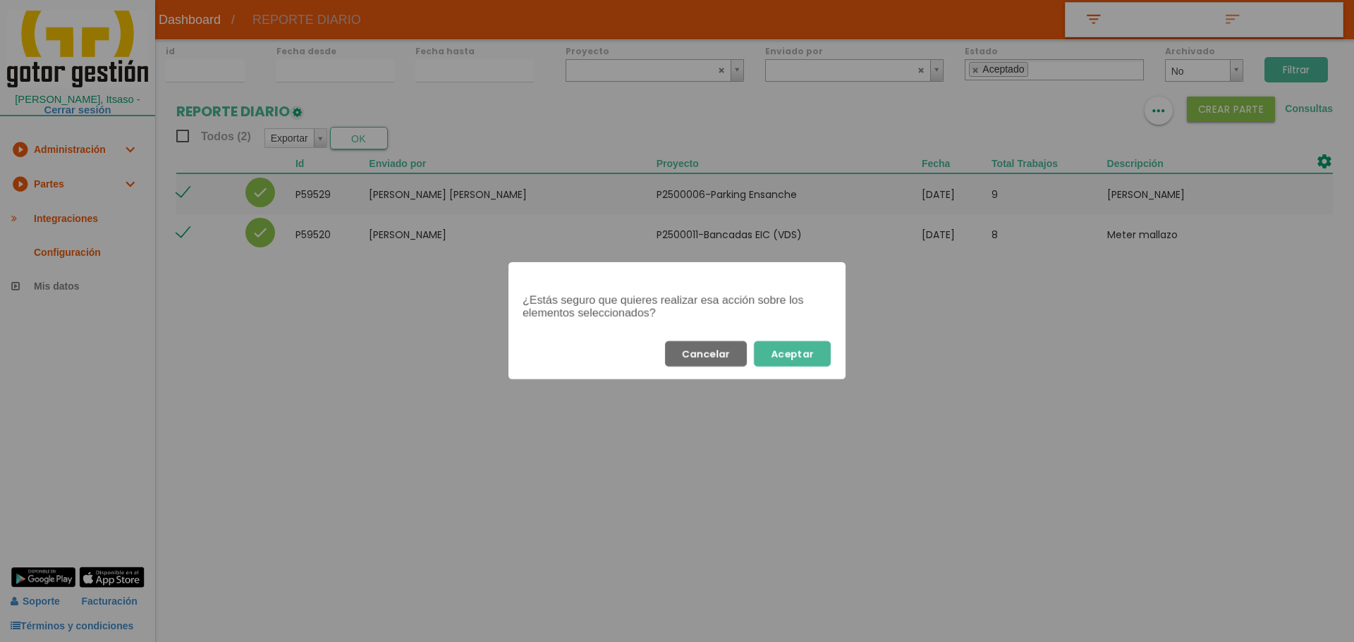
click at [809, 358] on button "Aceptar" at bounding box center [792, 353] width 77 height 25
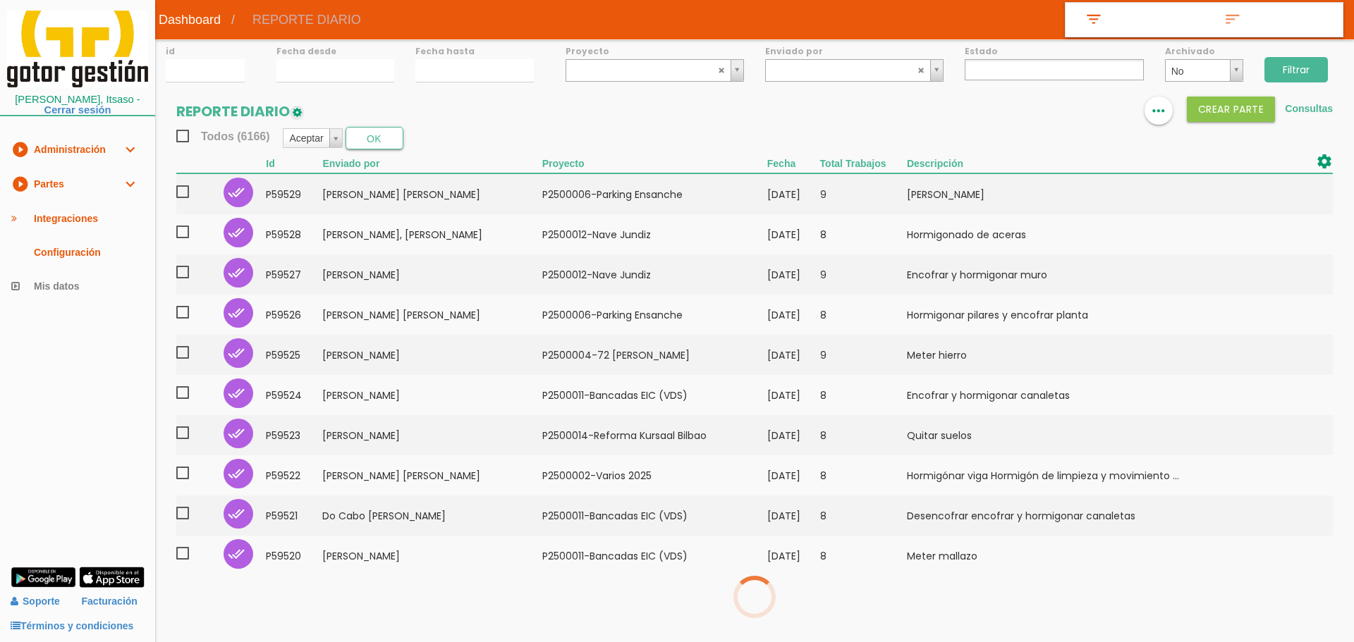
select select
